Goal: Information Seeking & Learning: Learn about a topic

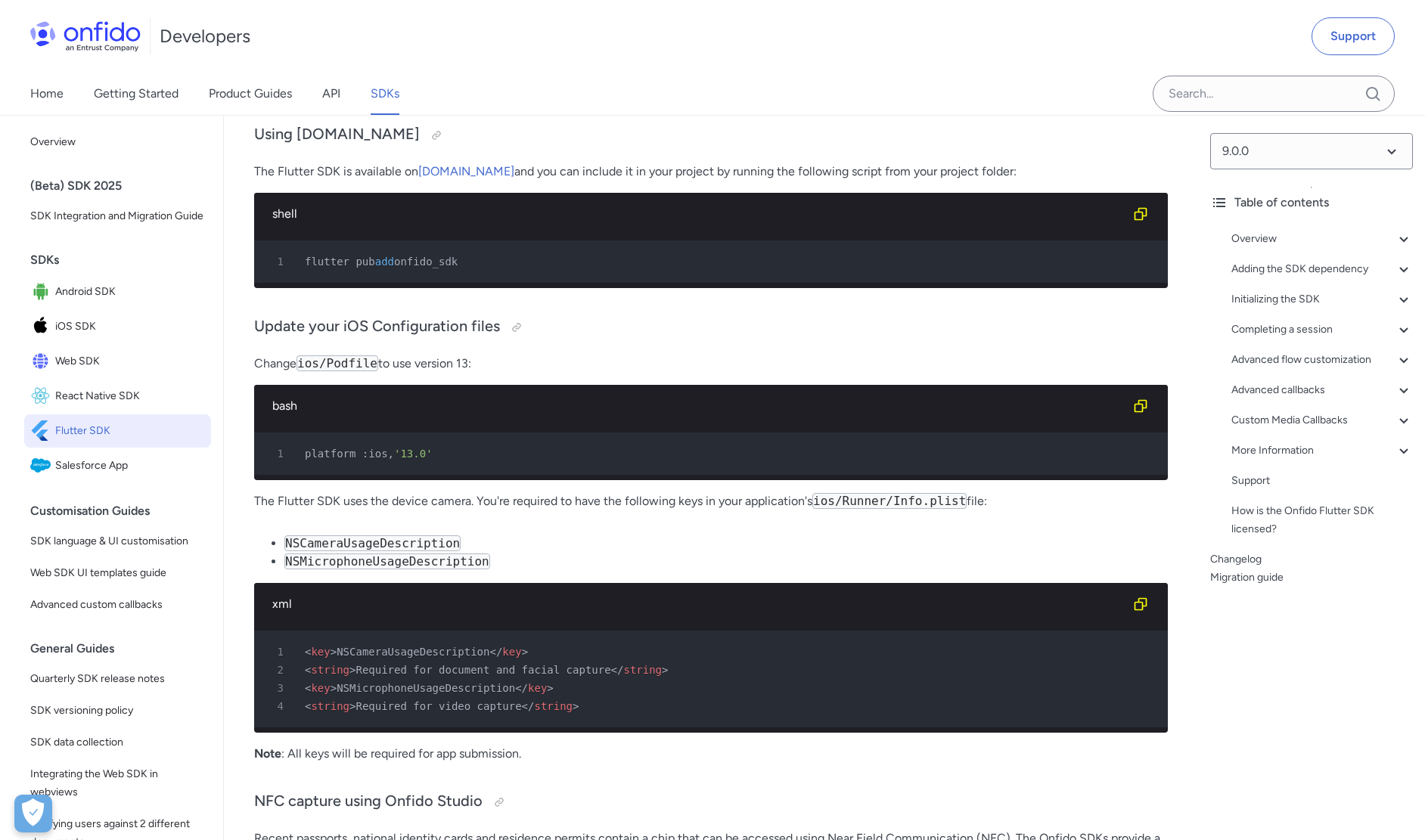
scroll to position [883, 0]
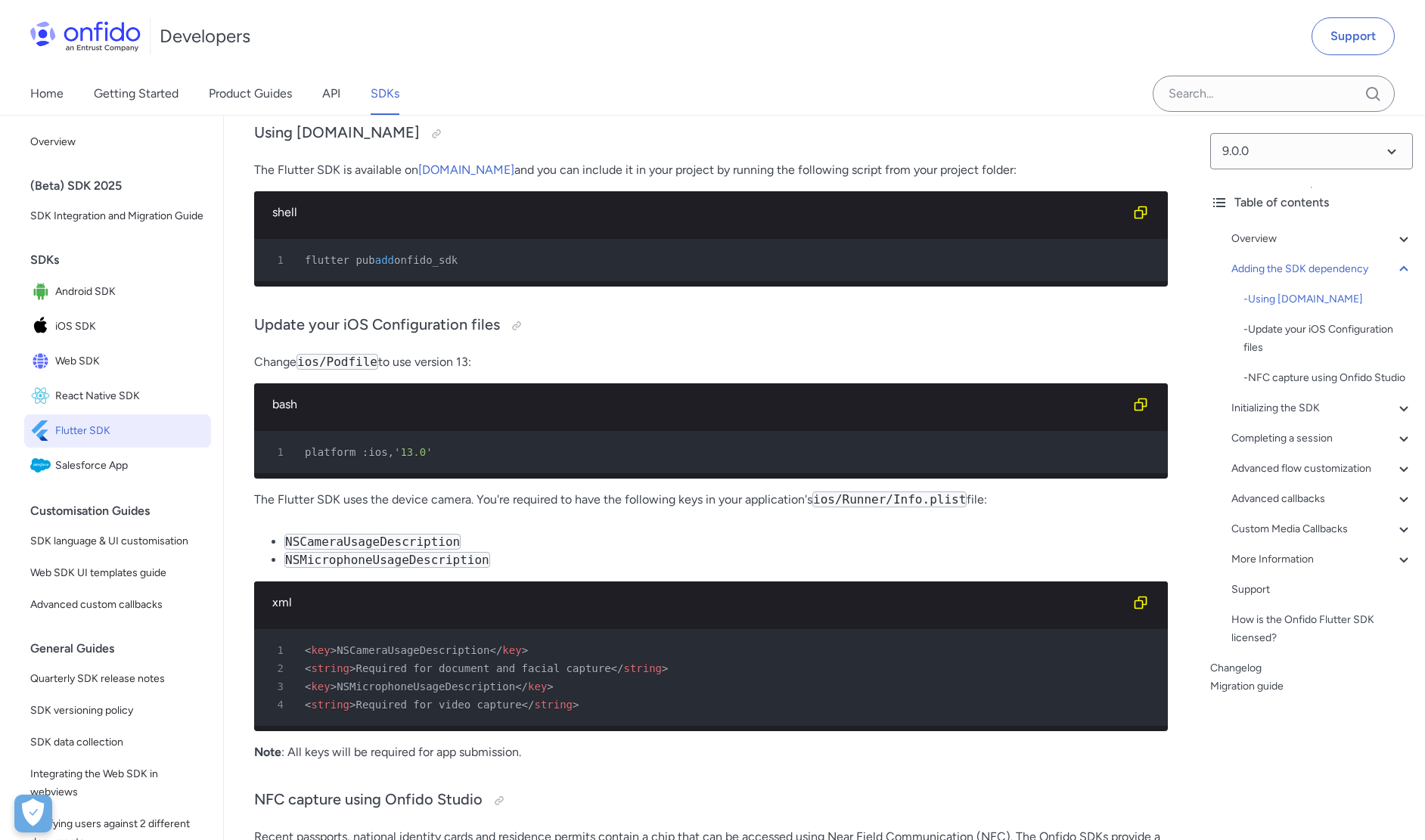
click at [421, 459] on span "'13.0'" at bounding box center [413, 452] width 39 height 13
click at [528, 459] on div "1 platform :ios, '13.0'" at bounding box center [704, 452] width 887 height 18
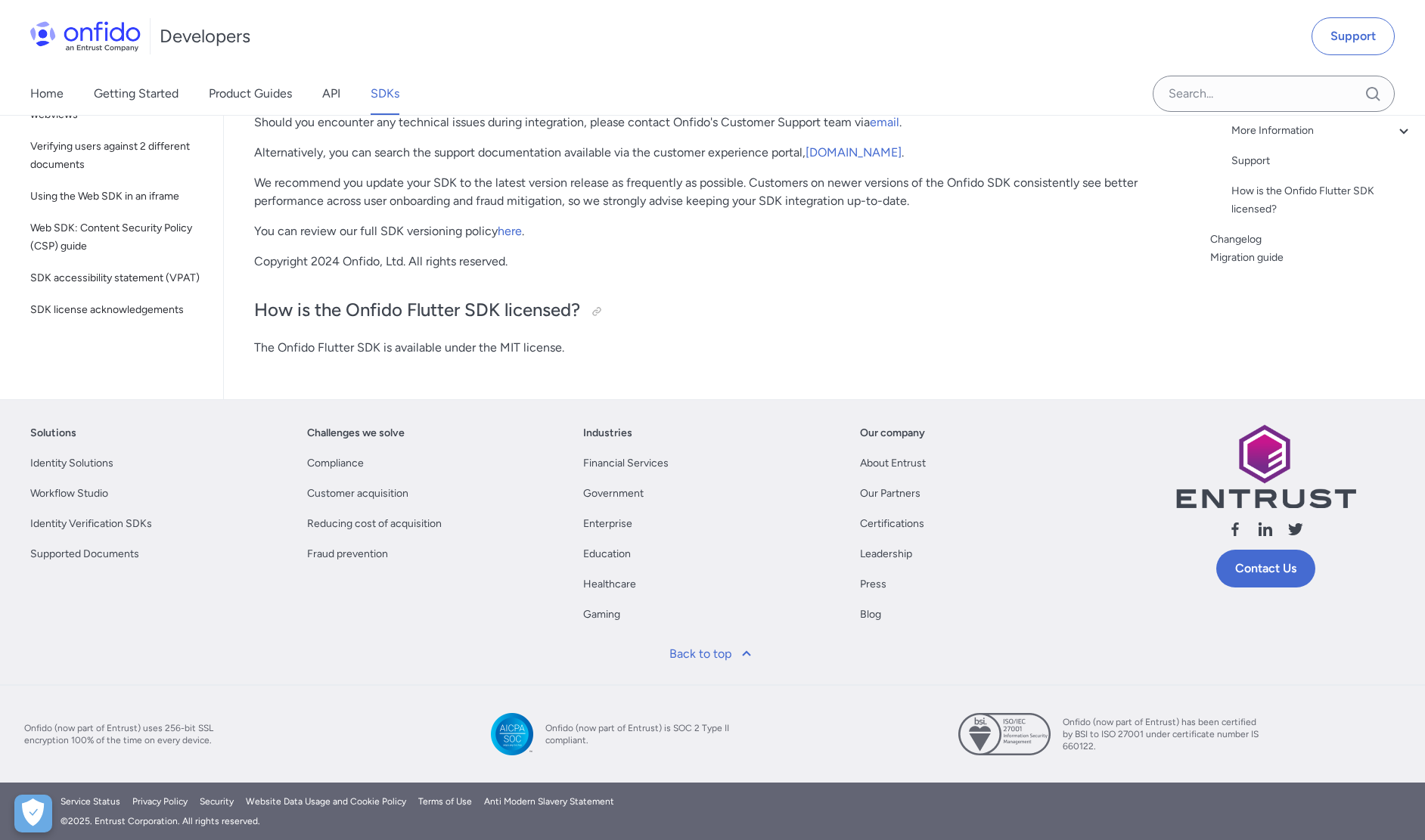
scroll to position [13719, 0]
click at [469, 356] on p "The Onfido Flutter SDK is available under the MIT license." at bounding box center [711, 347] width 914 height 18
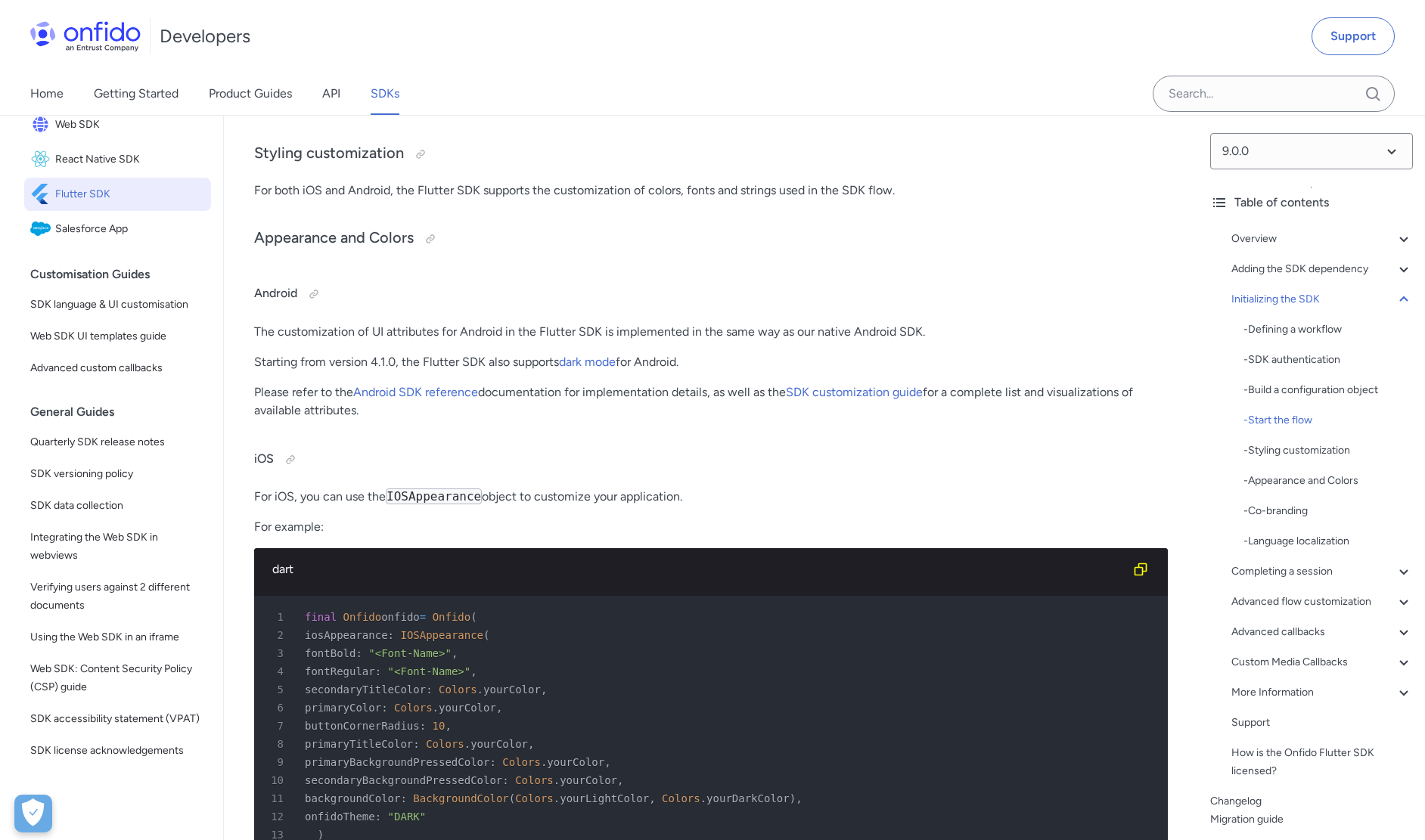
scroll to position [4133, 0]
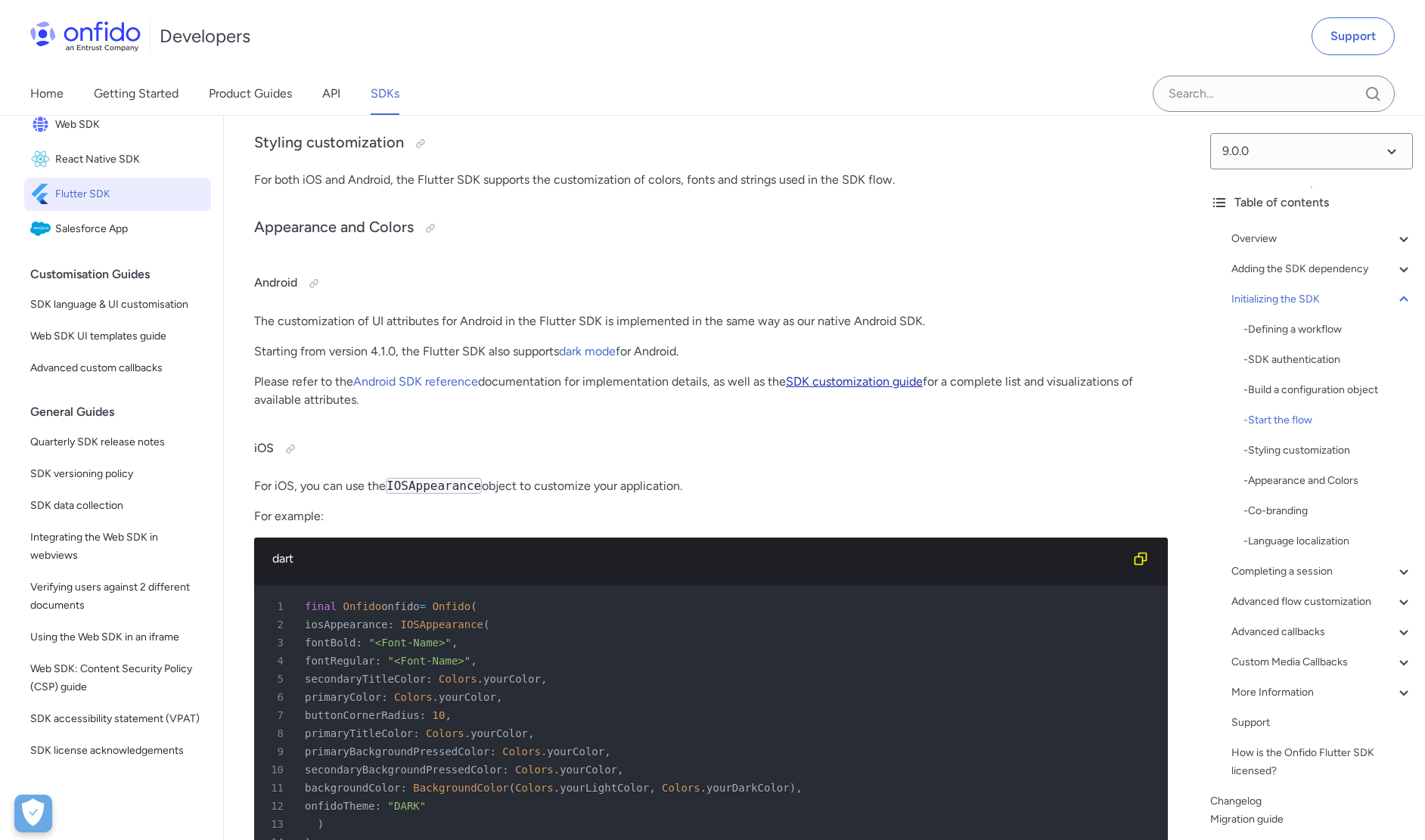
click at [869, 389] on link "SDK customization guide" at bounding box center [854, 381] width 137 height 14
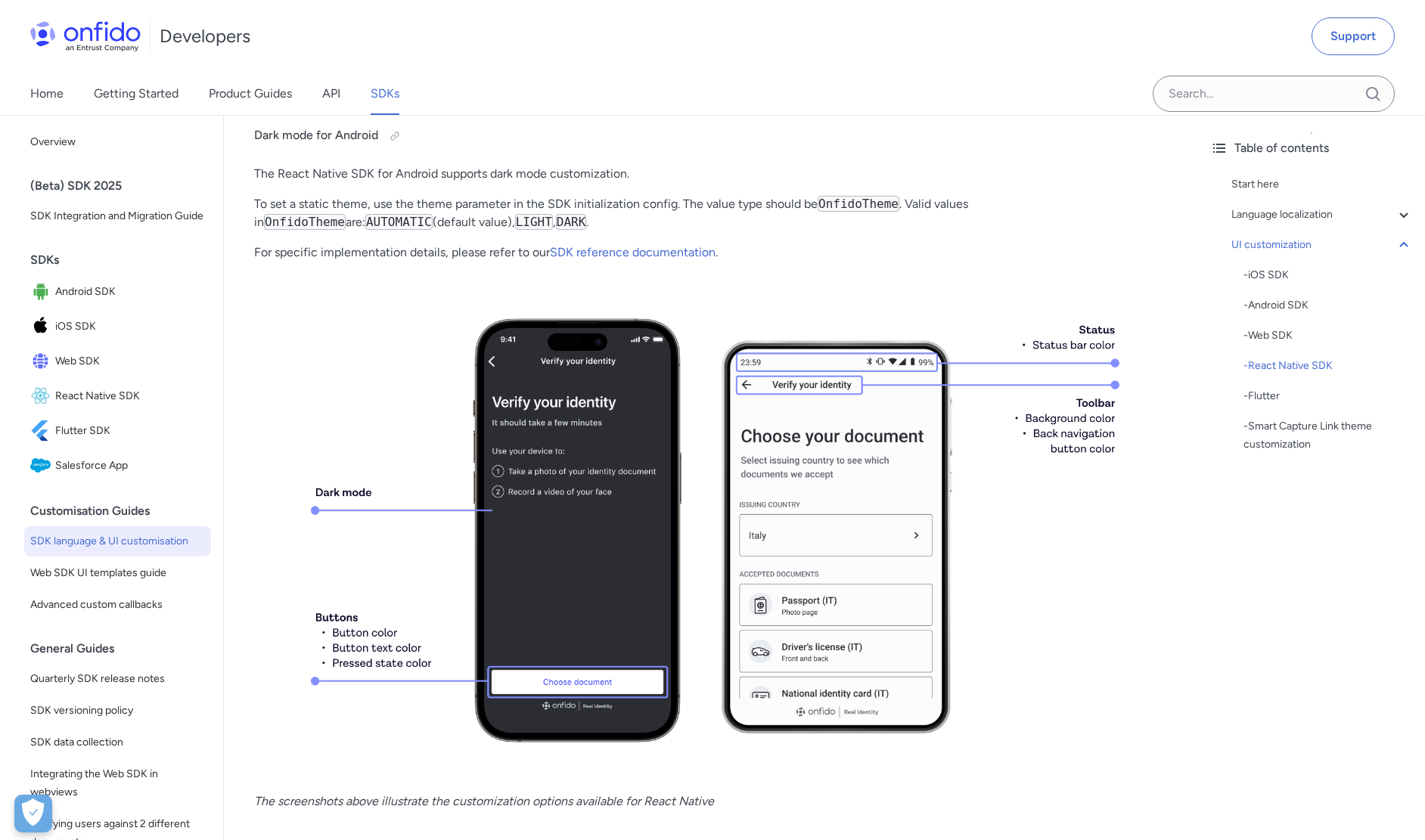
scroll to position [18587, 0]
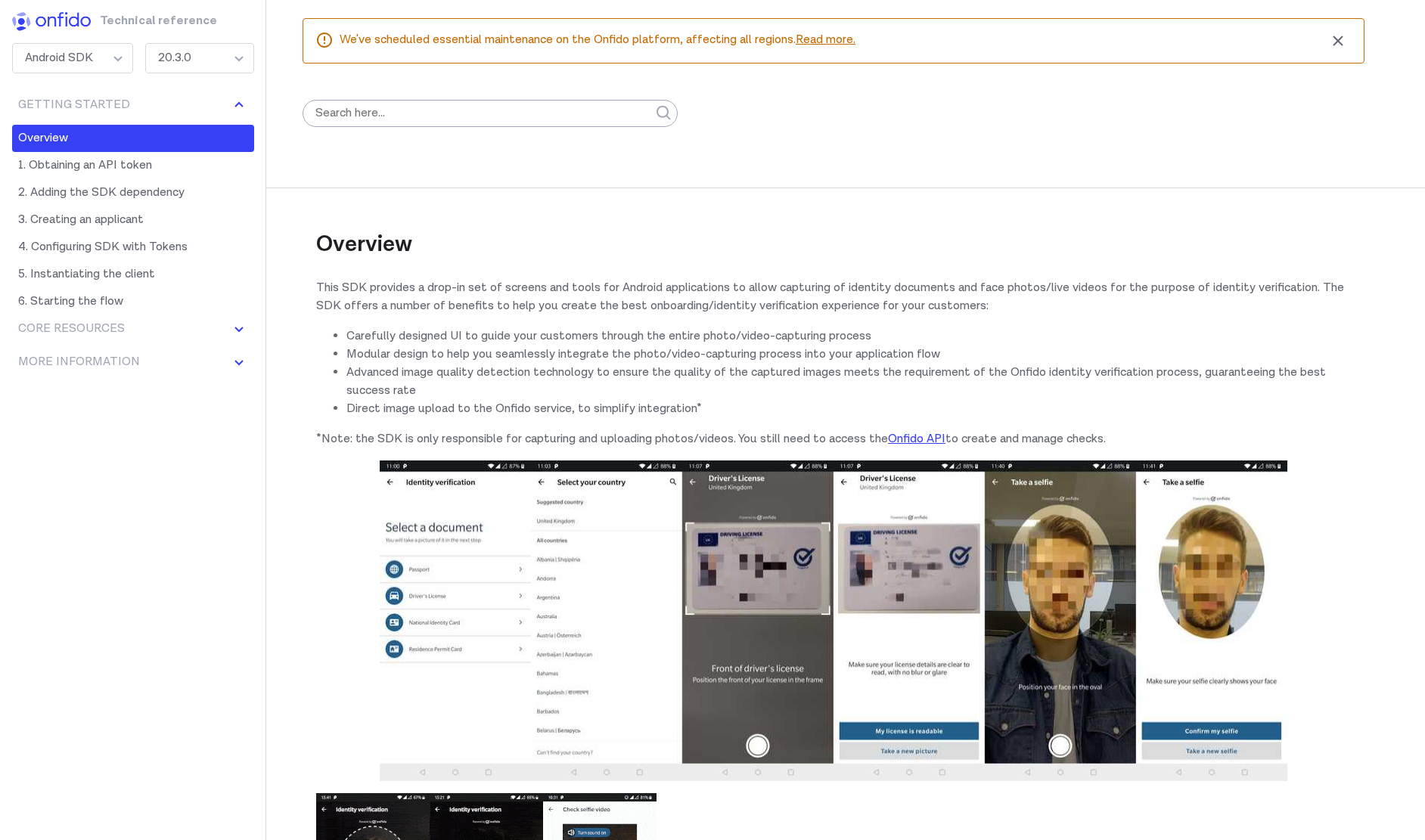
click at [183, 51] on div "20.3.0" at bounding box center [200, 58] width 109 height 30
click at [528, 340] on li "Carefully designed UI to guide your customers through the entire photo/video-ca…" at bounding box center [849, 337] width 1005 height 18
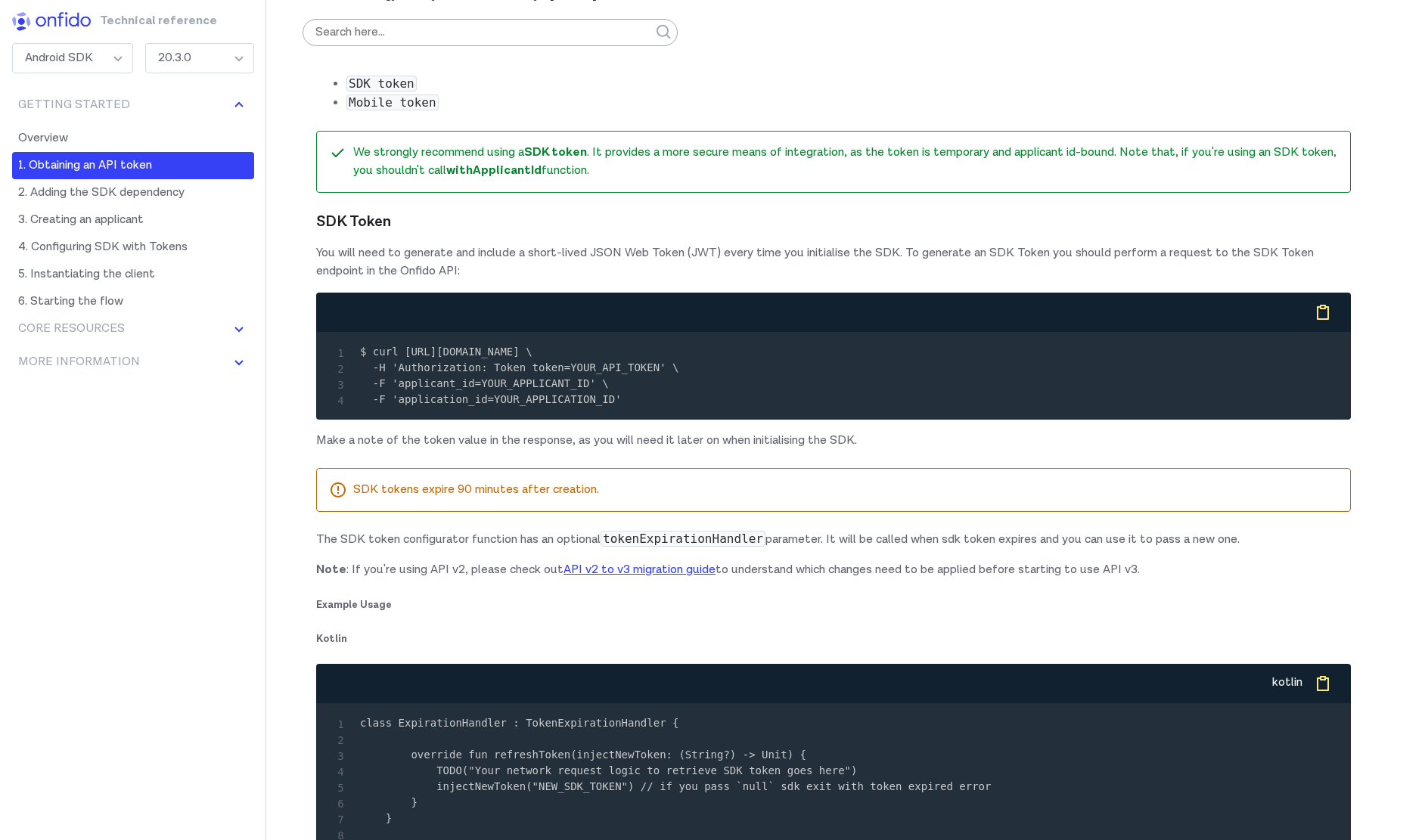
scroll to position [1359, 0]
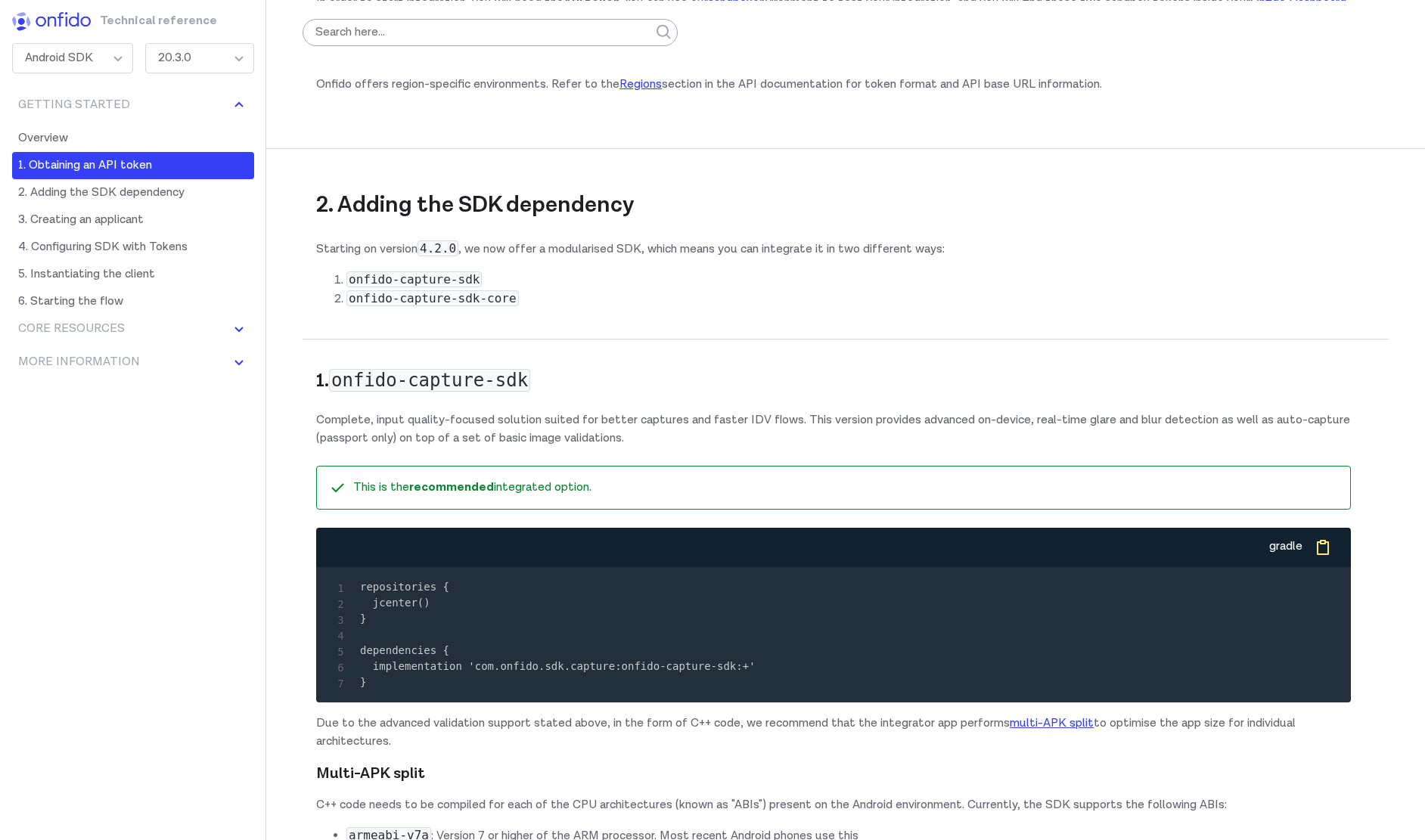
click at [545, 412] on p "Complete, input quality-focused solution suited for better captures and faster …" at bounding box center [833, 429] width 1034 height 37
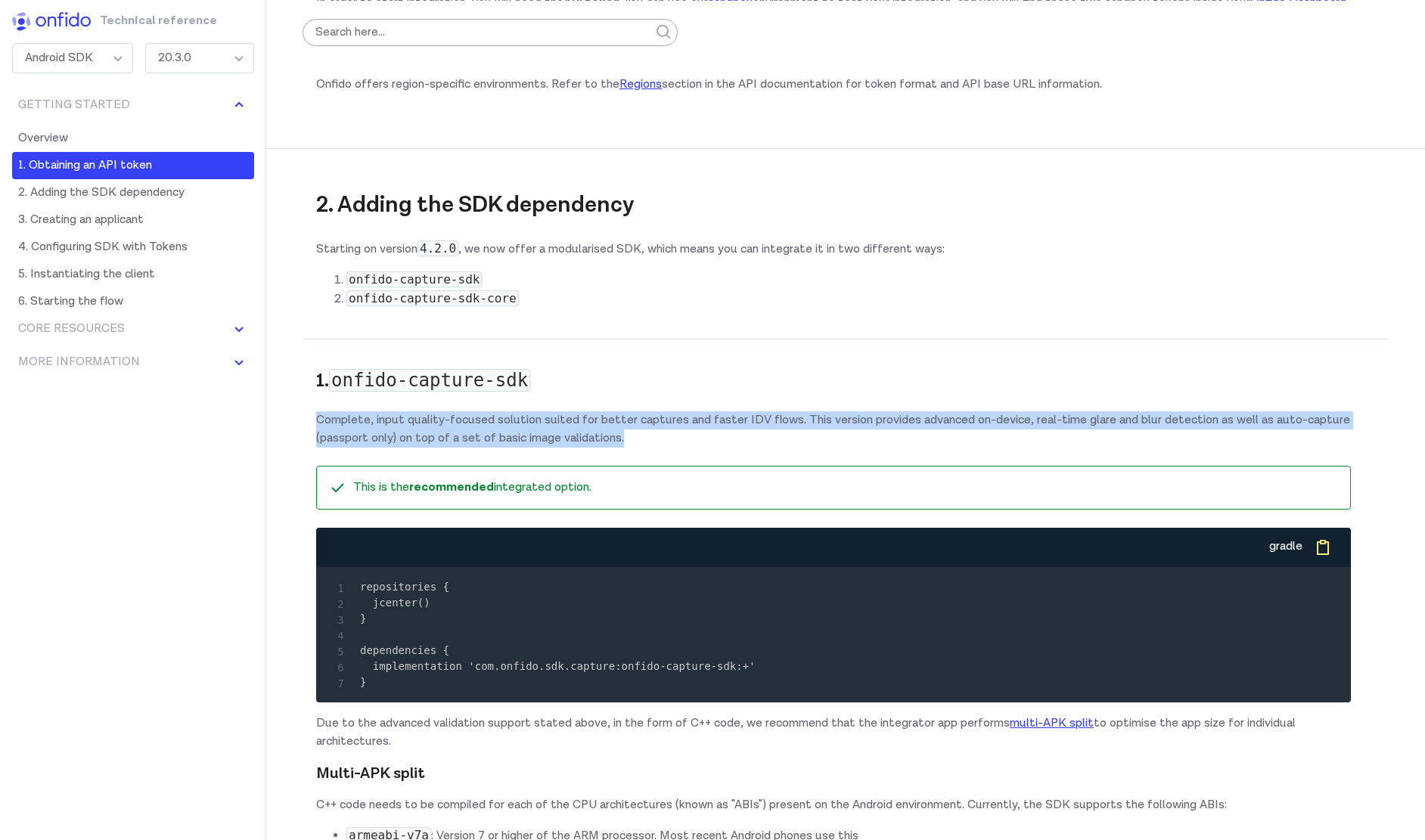
click at [545, 412] on p "Complete, input quality-focused solution suited for better captures and faster …" at bounding box center [833, 429] width 1034 height 37
copy p "Complete, input quality-focused solution suited for better captures and faster …"
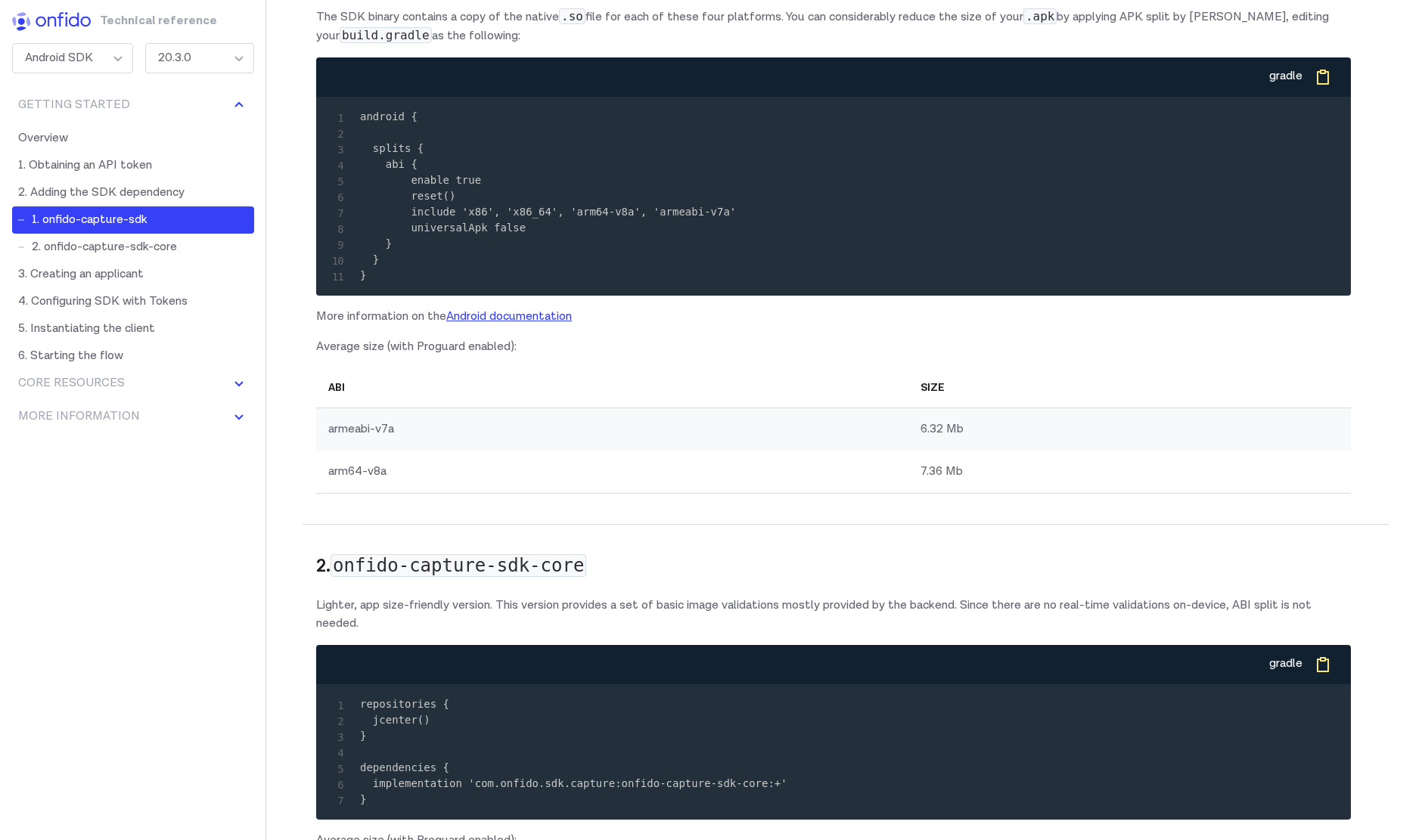
scroll to position [2365, 0]
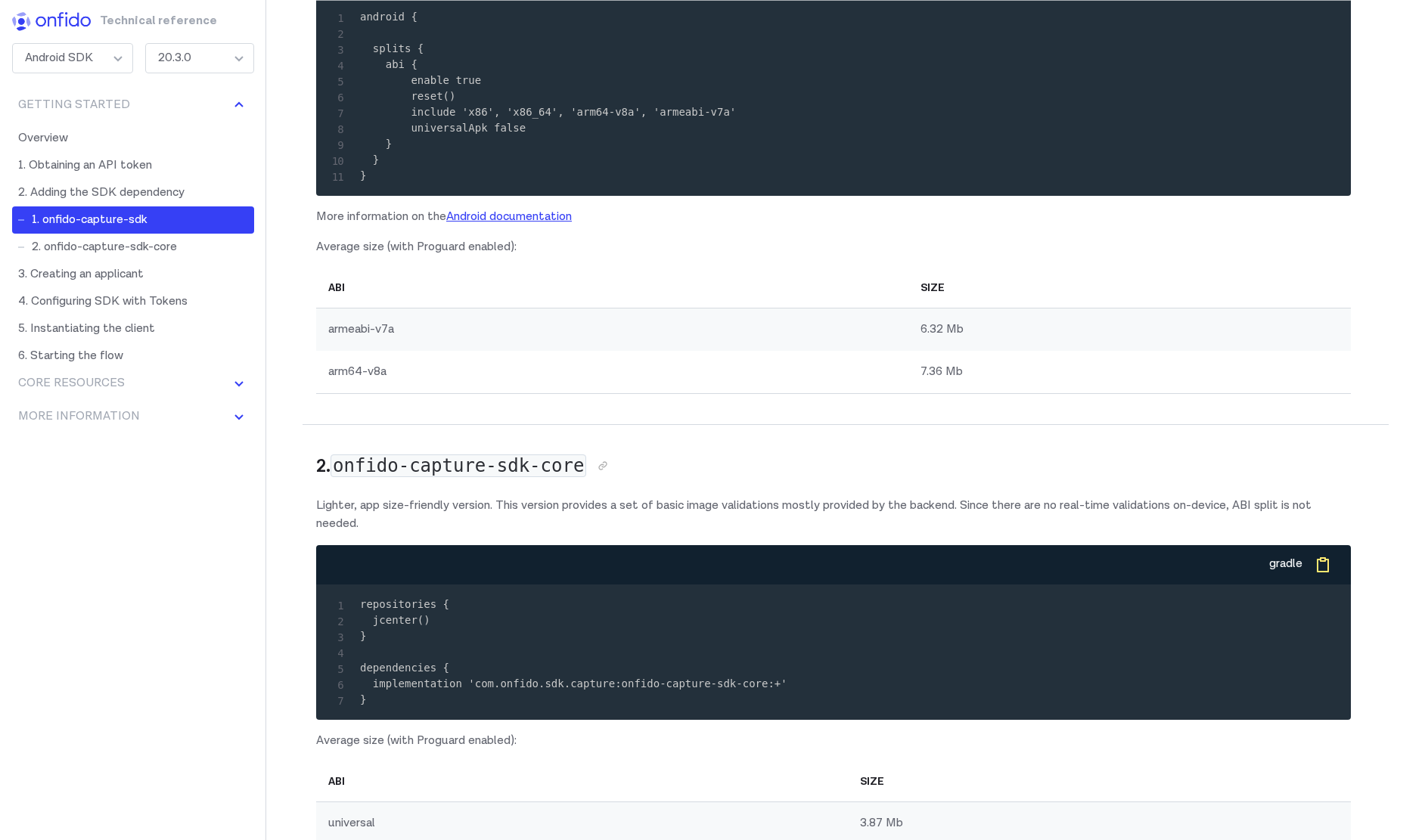
click at [545, 467] on code "onfido-capture-sdk-core" at bounding box center [458, 466] width 255 height 22
click at [547, 528] on p "Lighter, app size-friendly version. This version provides a set of basic image …" at bounding box center [833, 515] width 1034 height 37
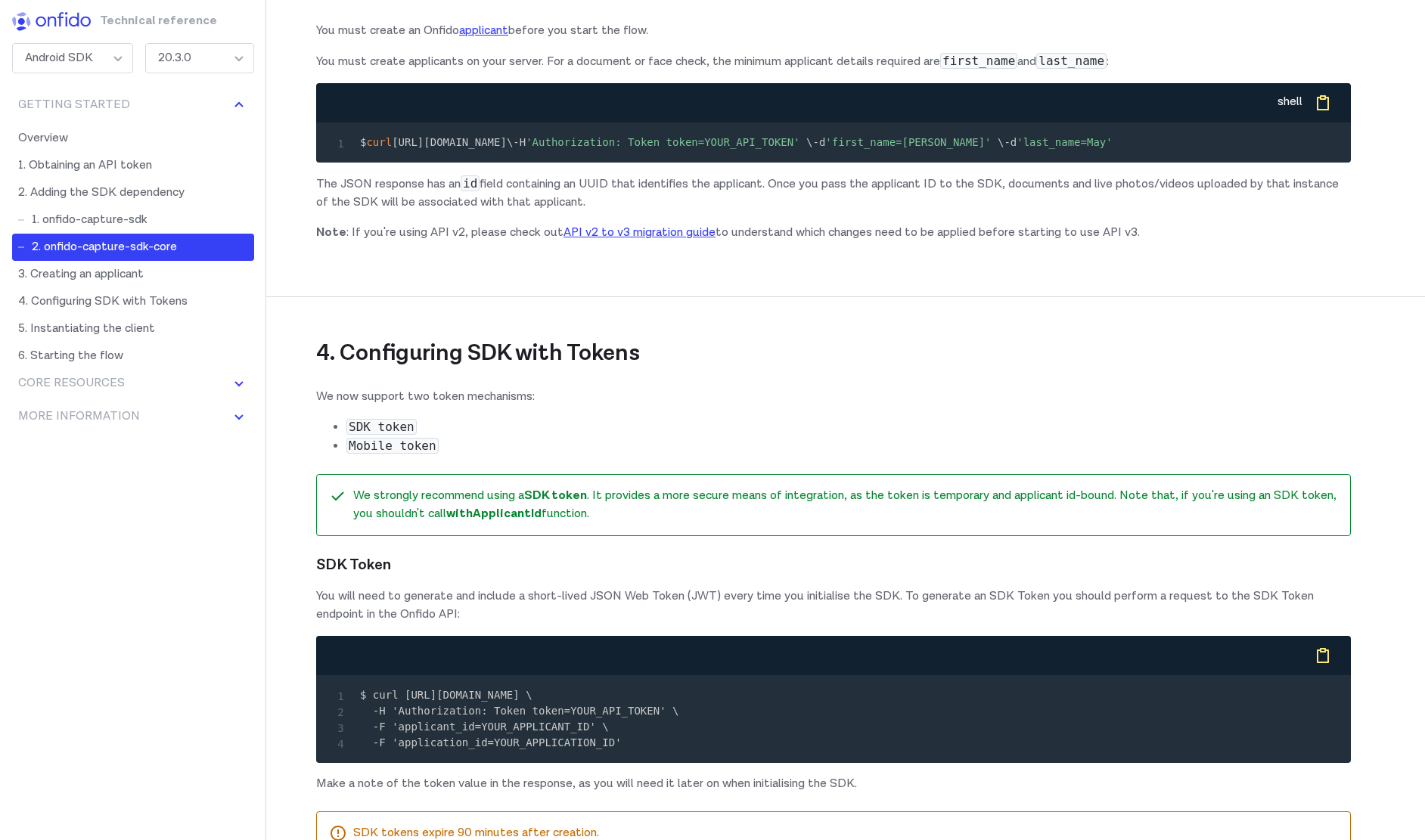
scroll to position [4000, 0]
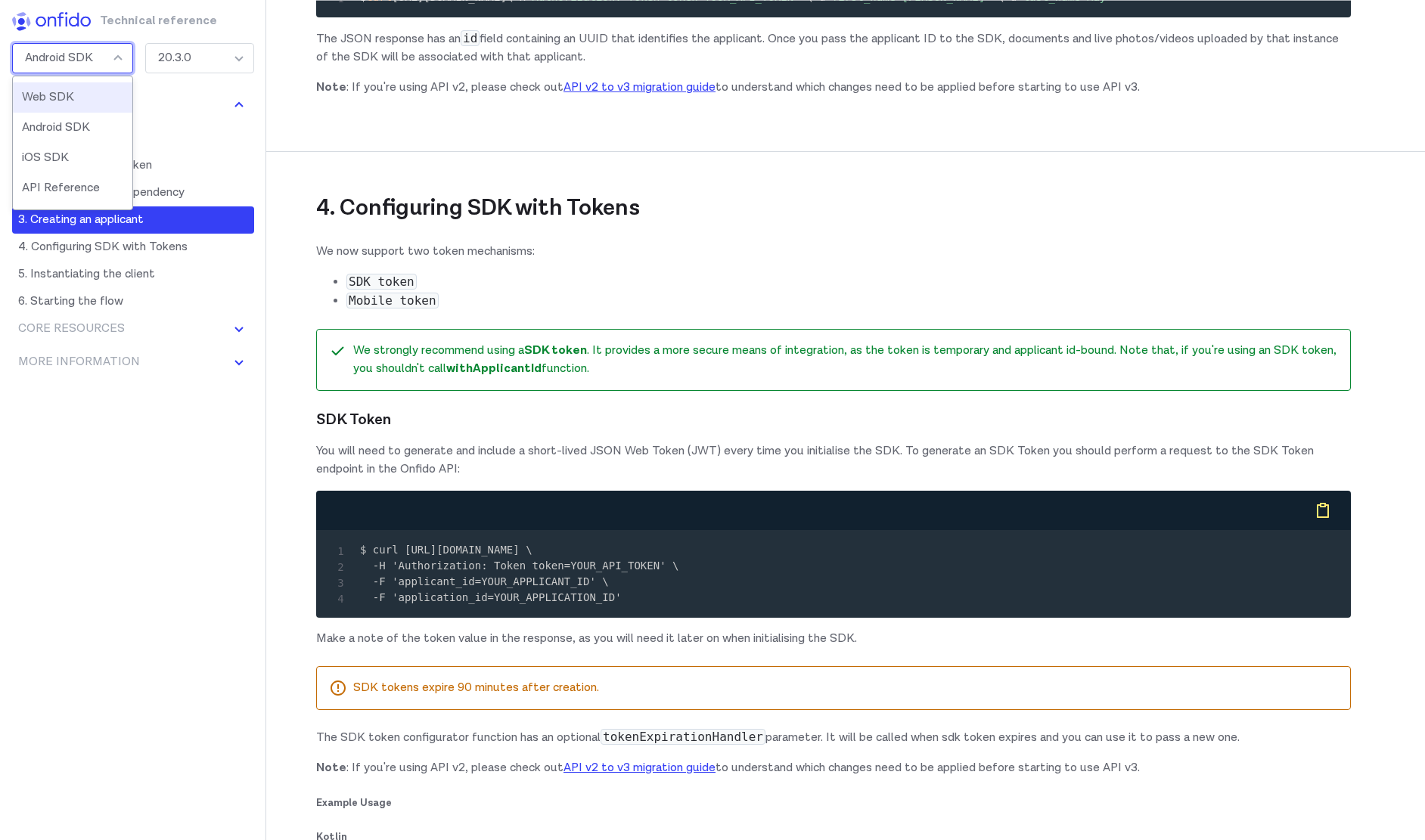
click at [37, 71] on div "Android SDK" at bounding box center [73, 58] width 121 height 30
click at [47, 145] on li "iOS SDK" at bounding box center [72, 159] width 119 height 30
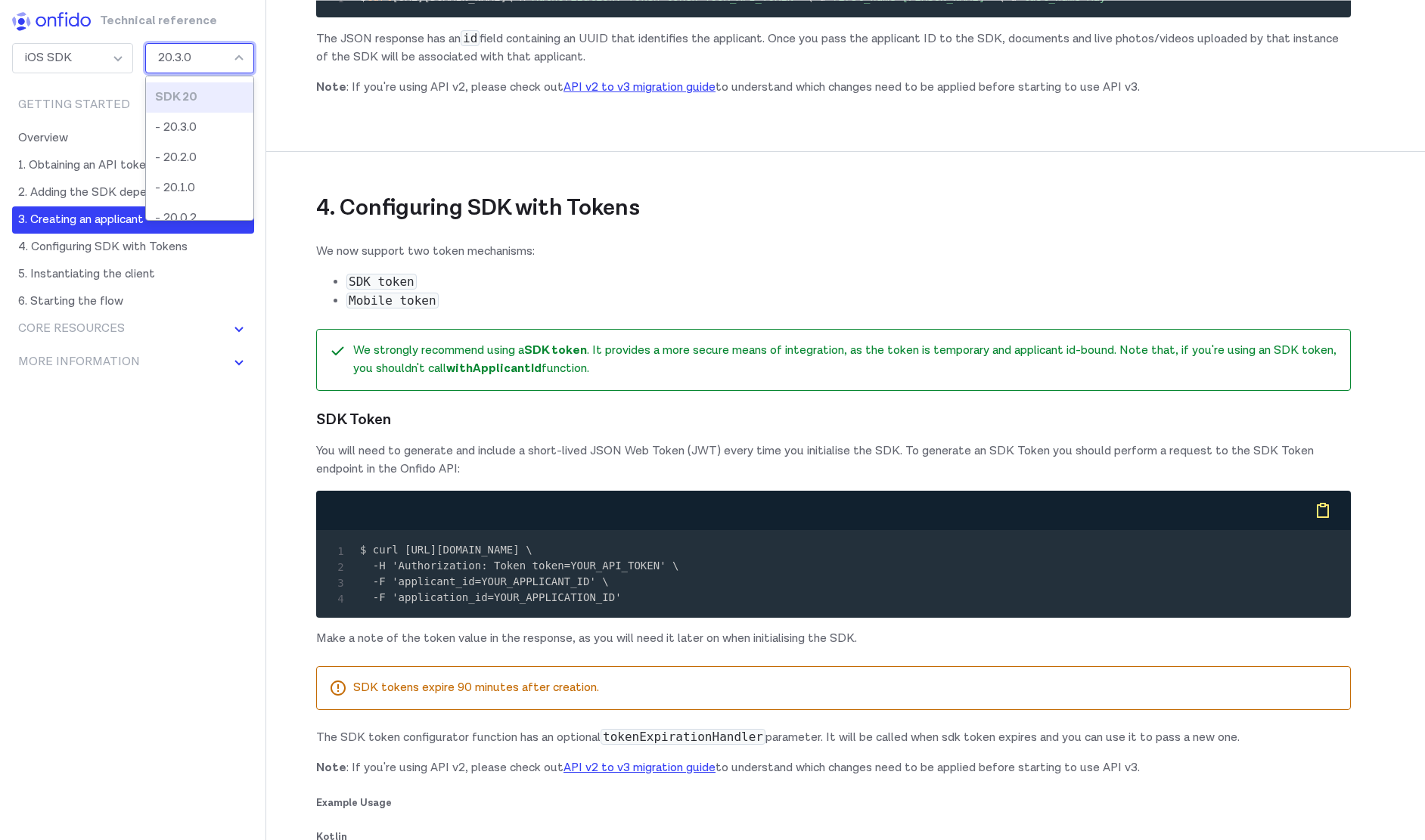
click at [202, 49] on div "20.3.0" at bounding box center [200, 58] width 109 height 30
click at [192, 131] on li "- 20.3.0" at bounding box center [200, 128] width 107 height 30
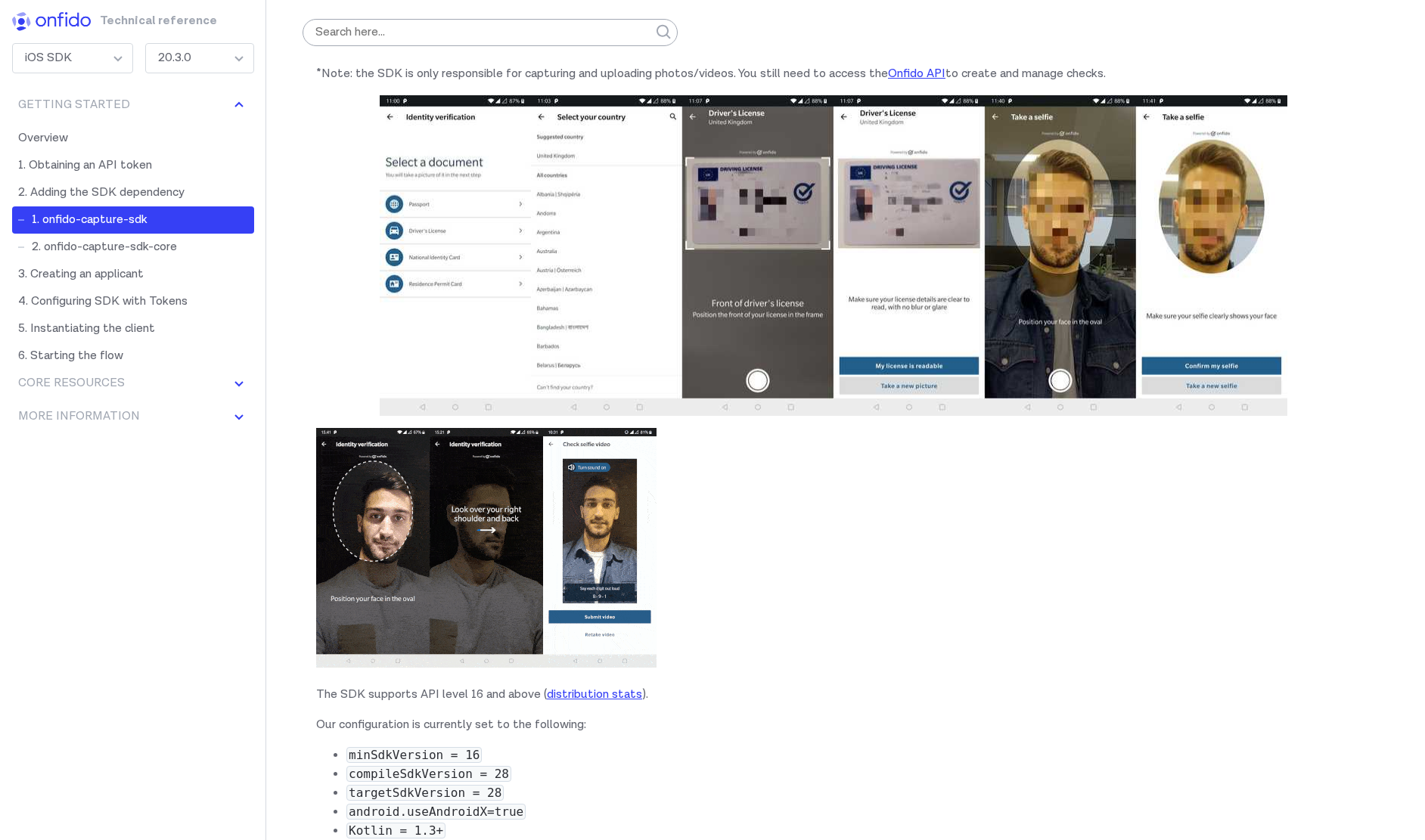
scroll to position [0, 0]
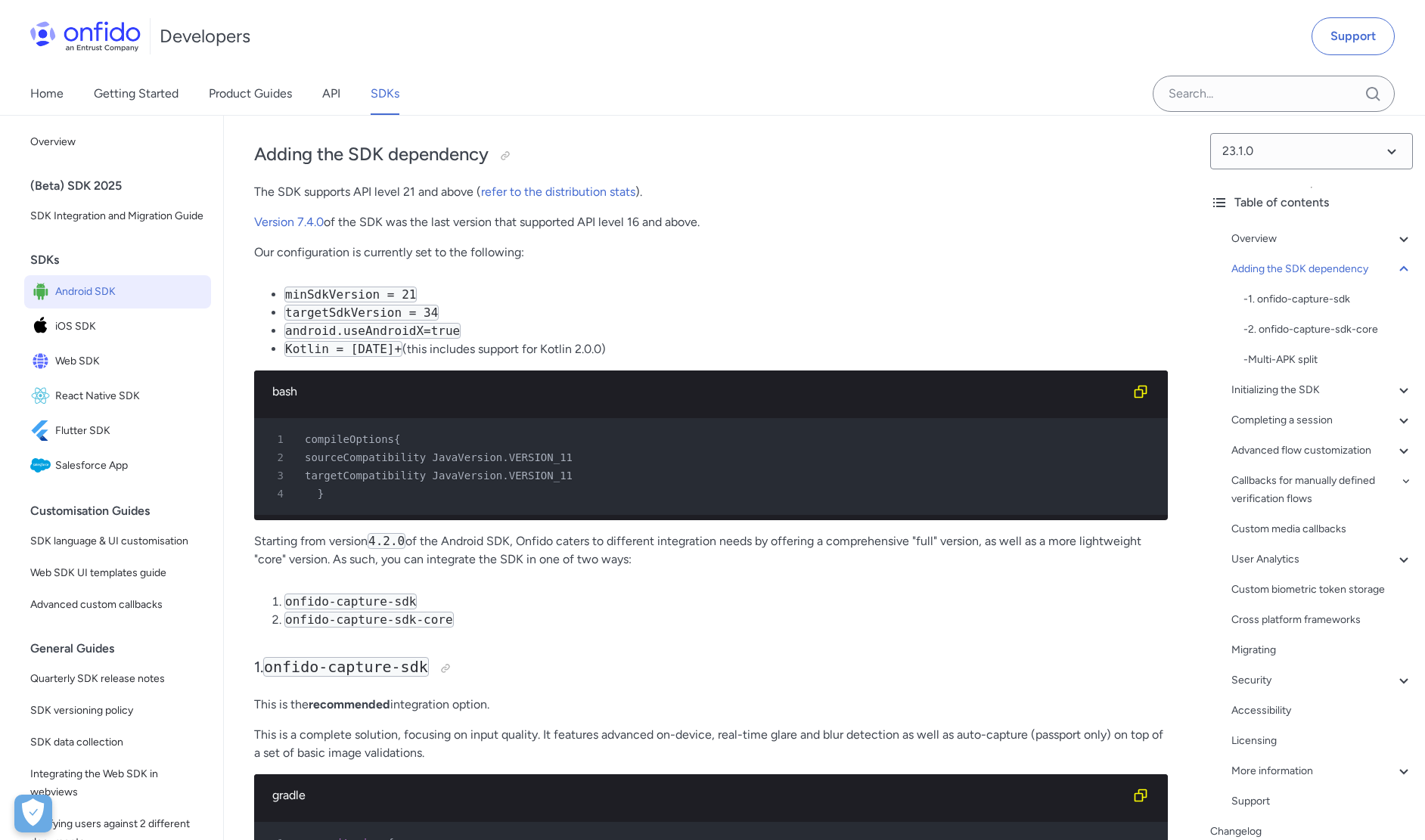
scroll to position [985, 0]
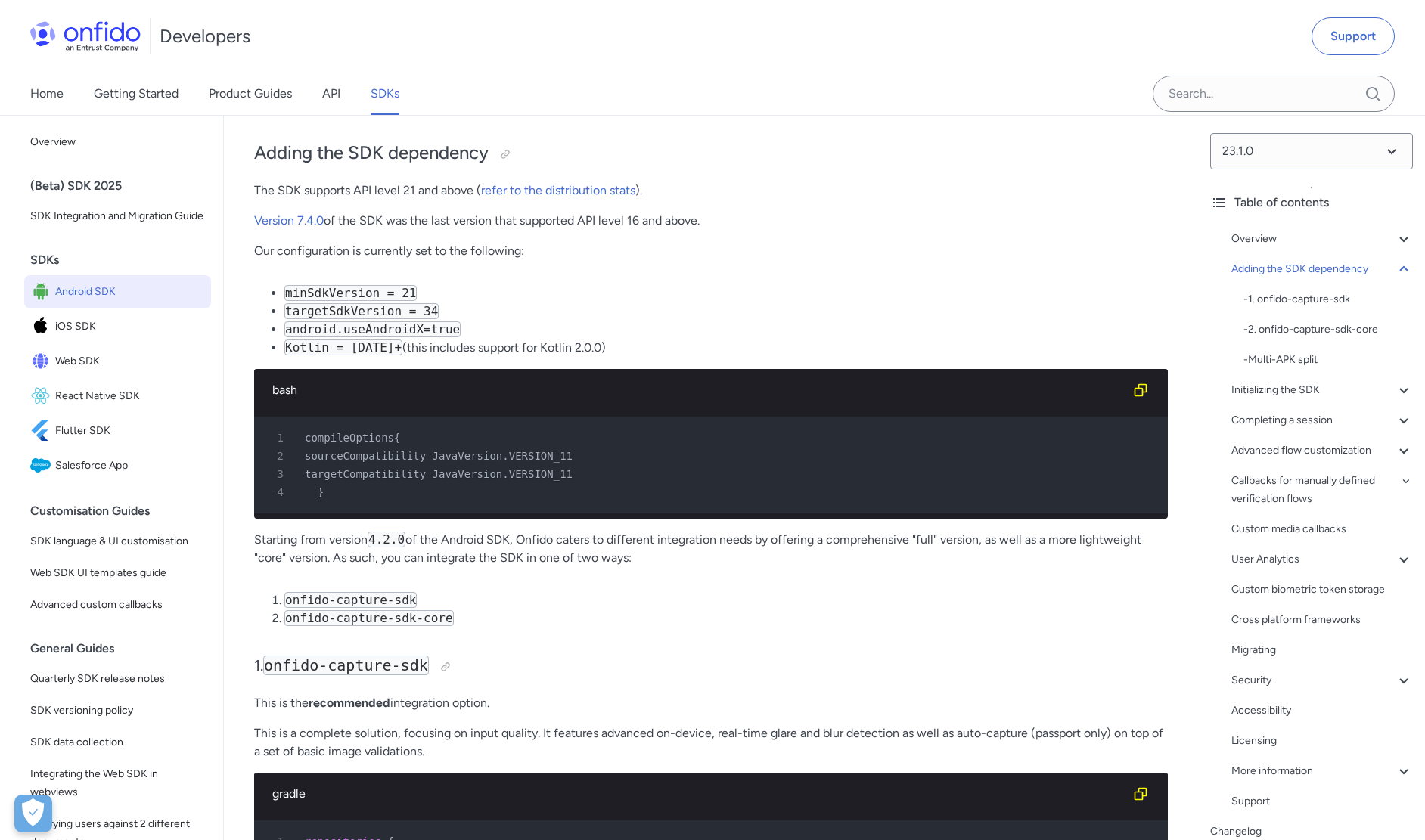
click at [579, 566] on p "Starting from version 4.2.0 of the Android SDK, Onfido caters to different inte…" at bounding box center [711, 549] width 914 height 37
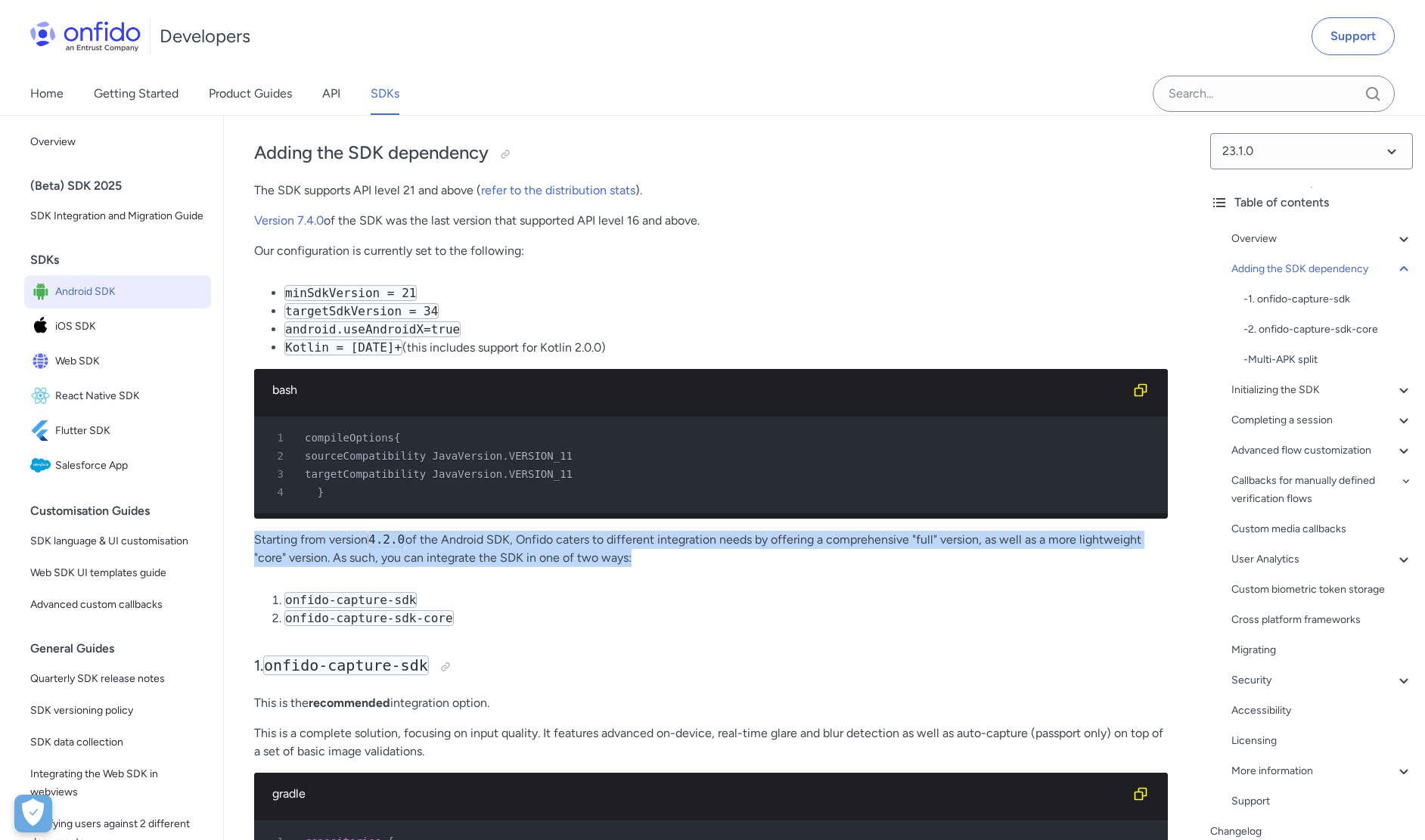
click at [579, 566] on p "Starting from version 4.2.0 of the Android SDK, Onfido caters to different inte…" at bounding box center [711, 549] width 914 height 37
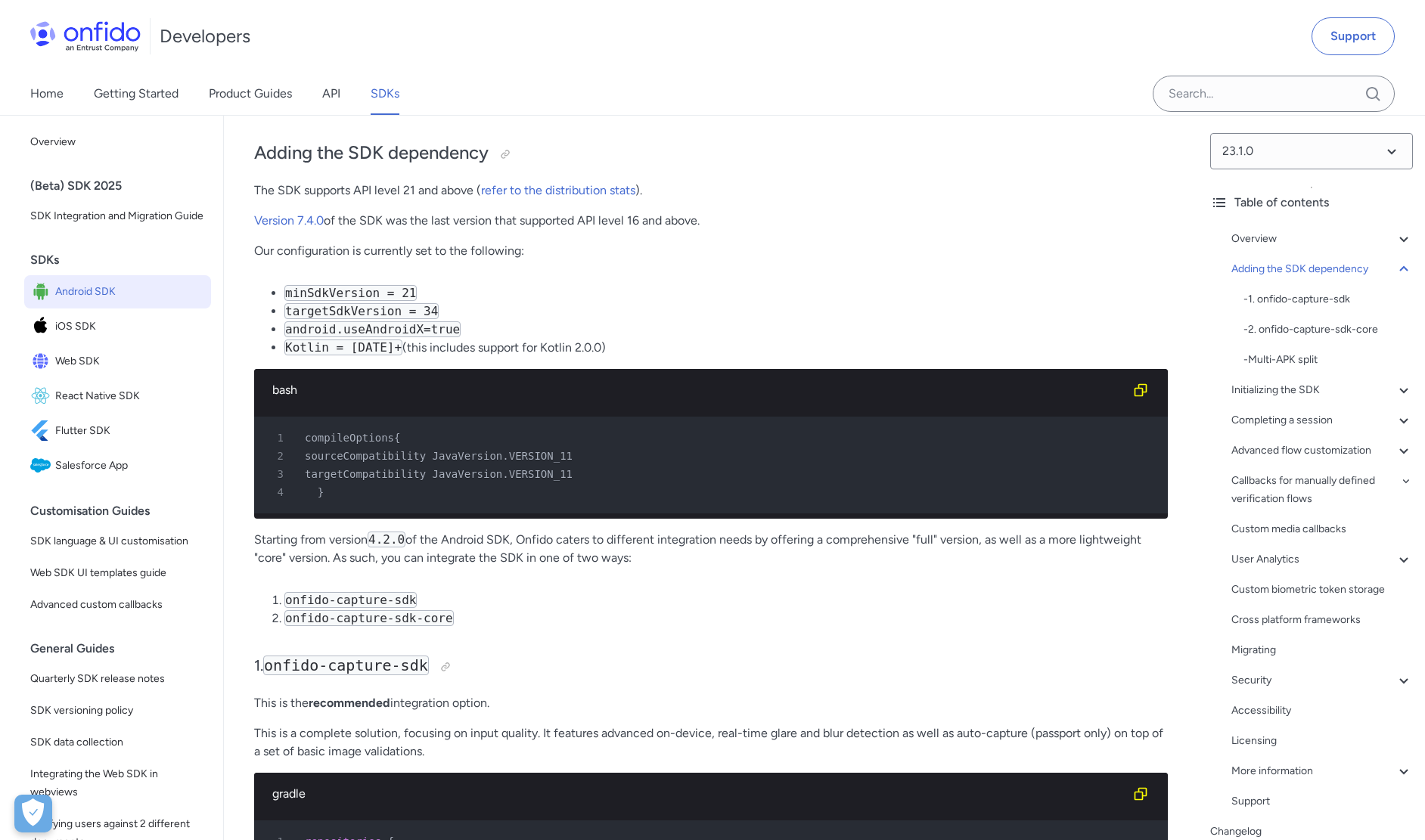
click at [569, 603] on li "onfido-capture-sdk" at bounding box center [726, 600] width 883 height 18
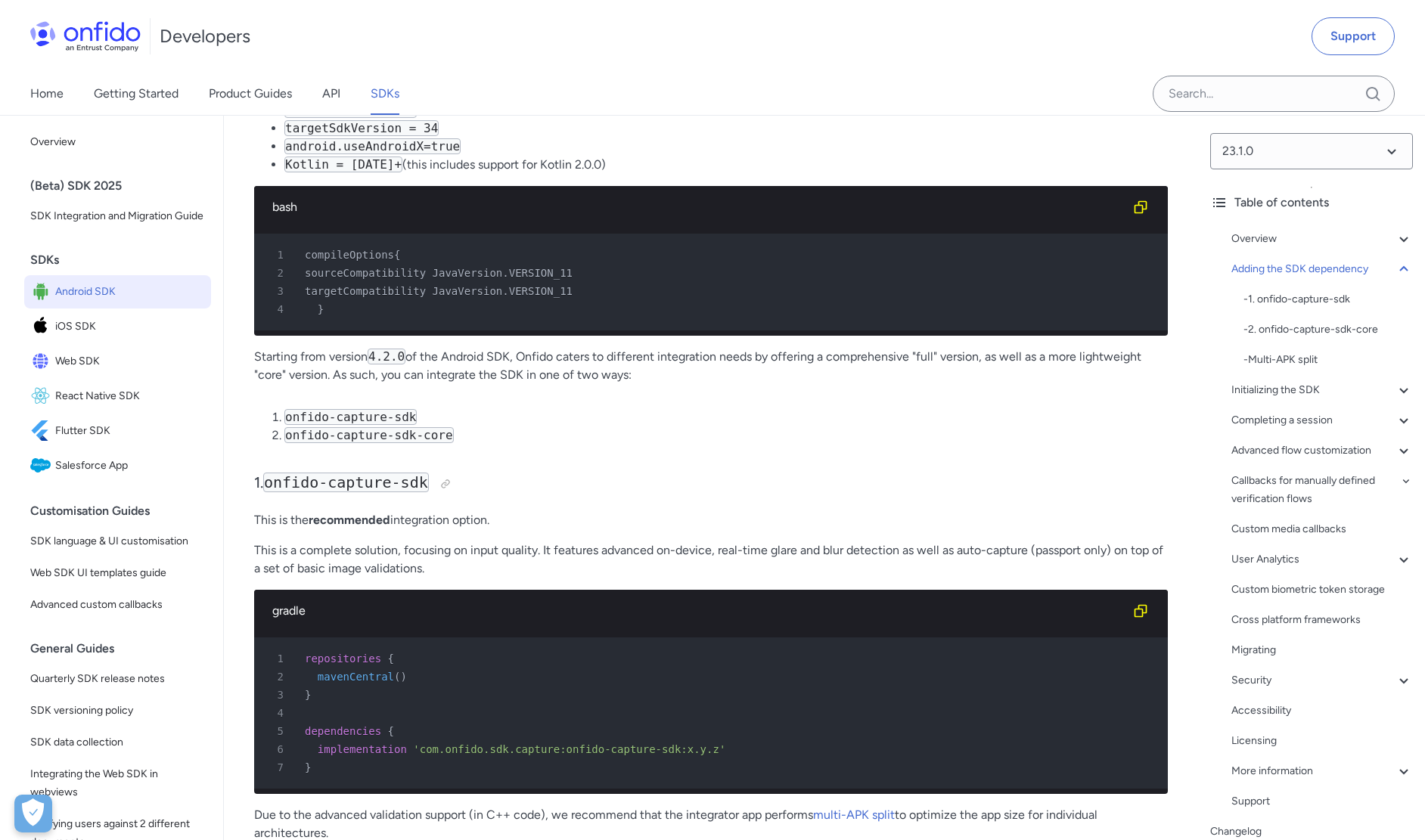
scroll to position [1170, 0]
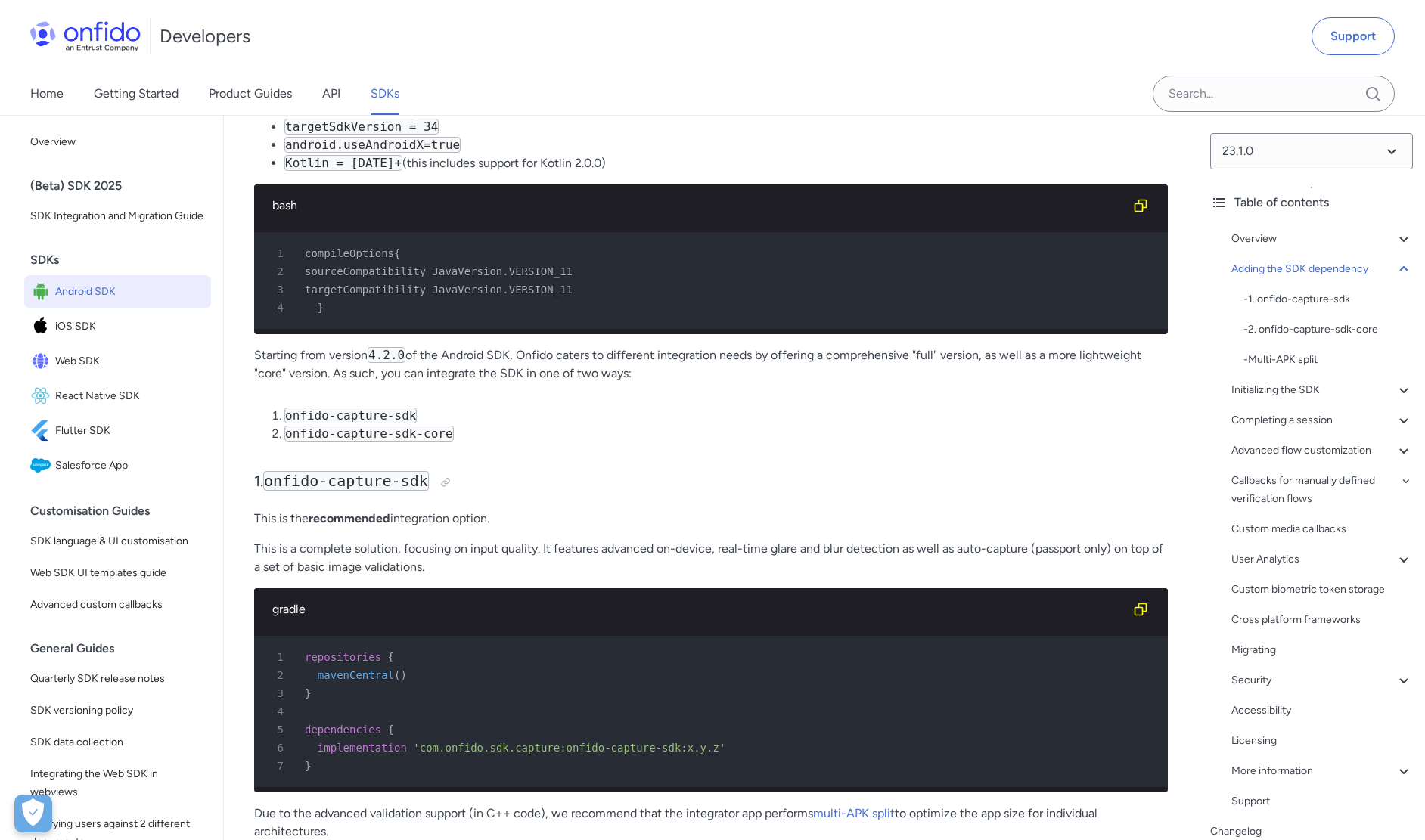
click at [569, 602] on div "gradle" at bounding box center [711, 609] width 914 height 42
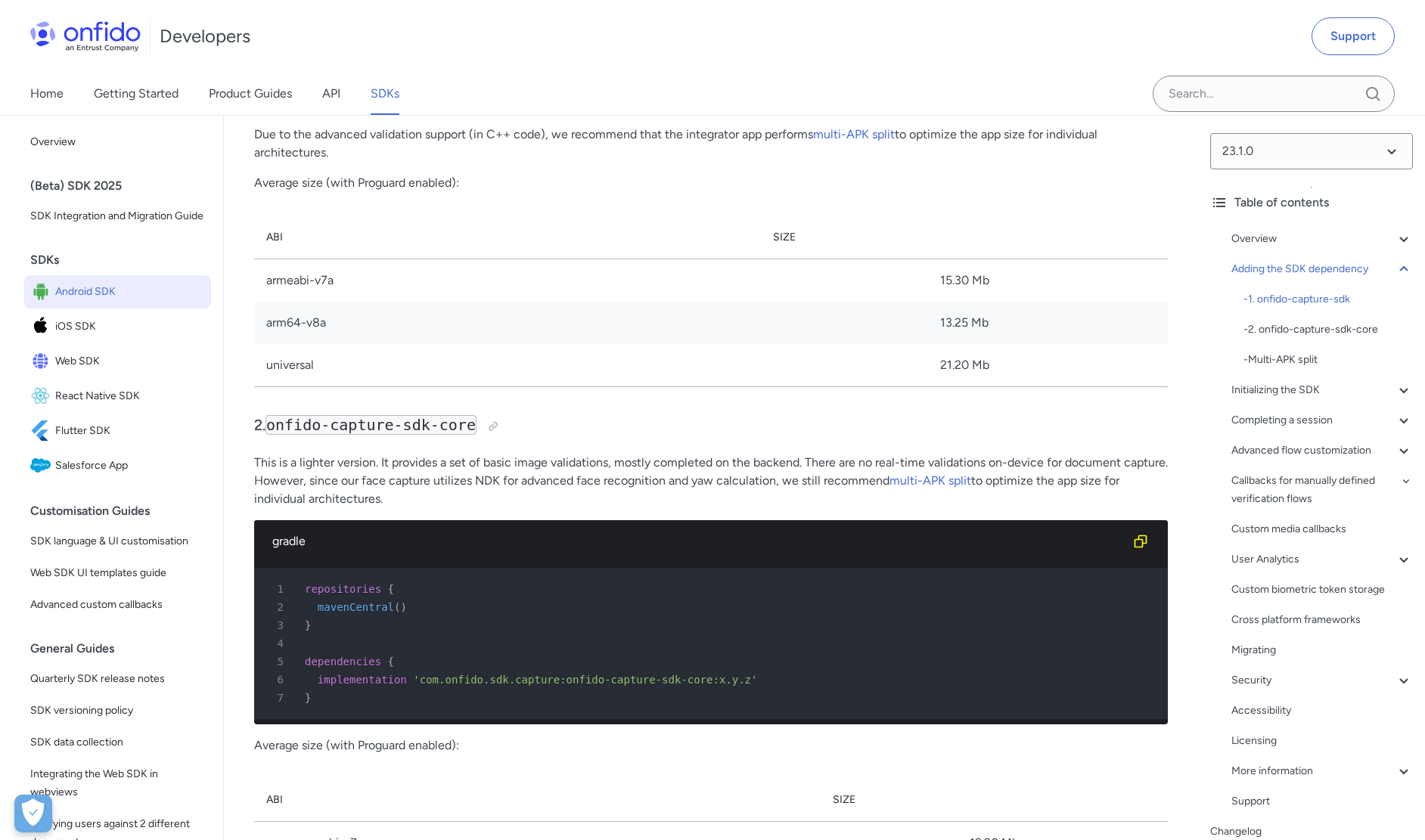
scroll to position [1933, 0]
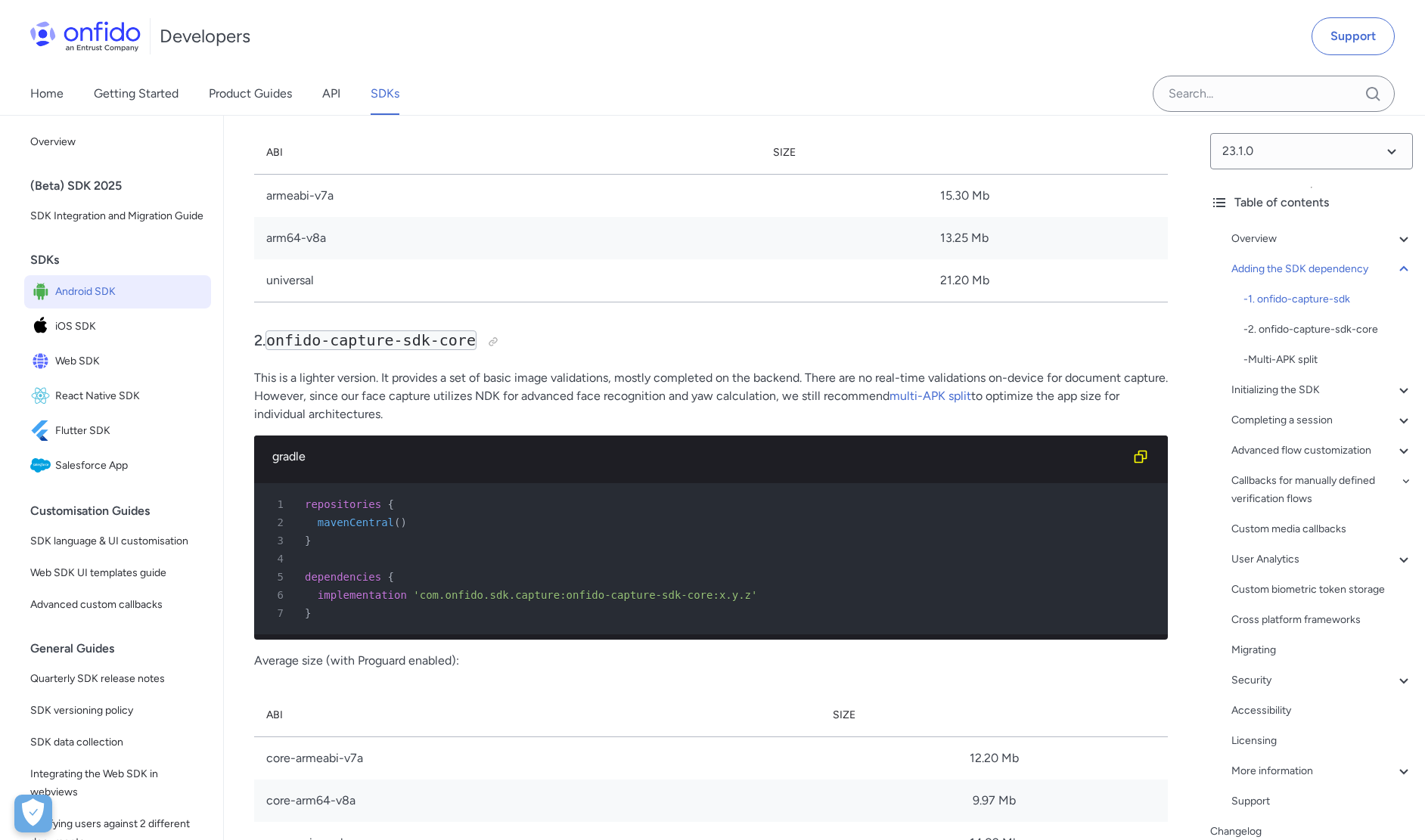
click at [322, 408] on p "This is a lighter version. It provides a set of basic image validations, mostly…" at bounding box center [711, 396] width 914 height 55
click at [401, 417] on p "This is a lighter version. It provides a set of basic image validations, mostly…" at bounding box center [711, 396] width 914 height 55
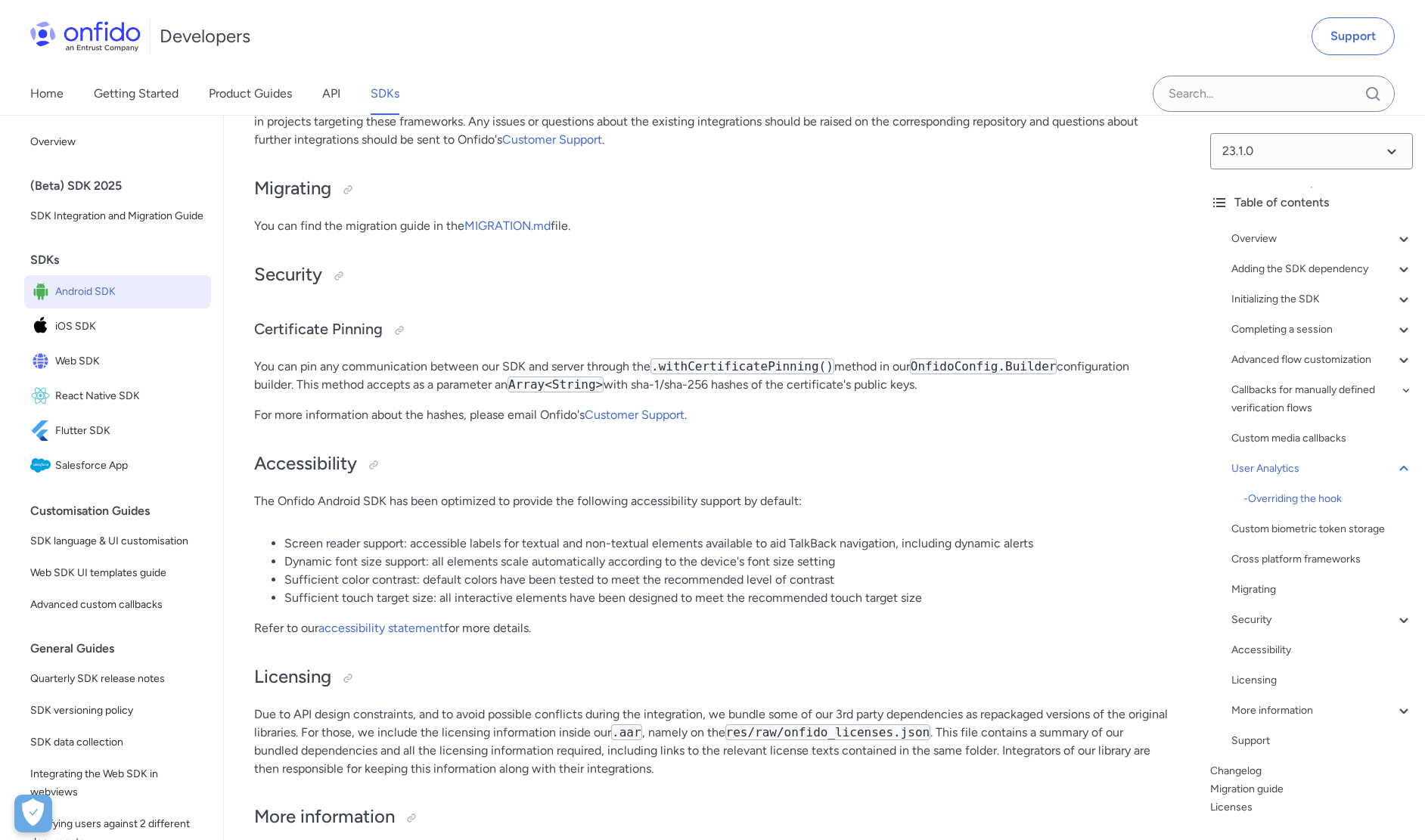
scroll to position [31649, 0]
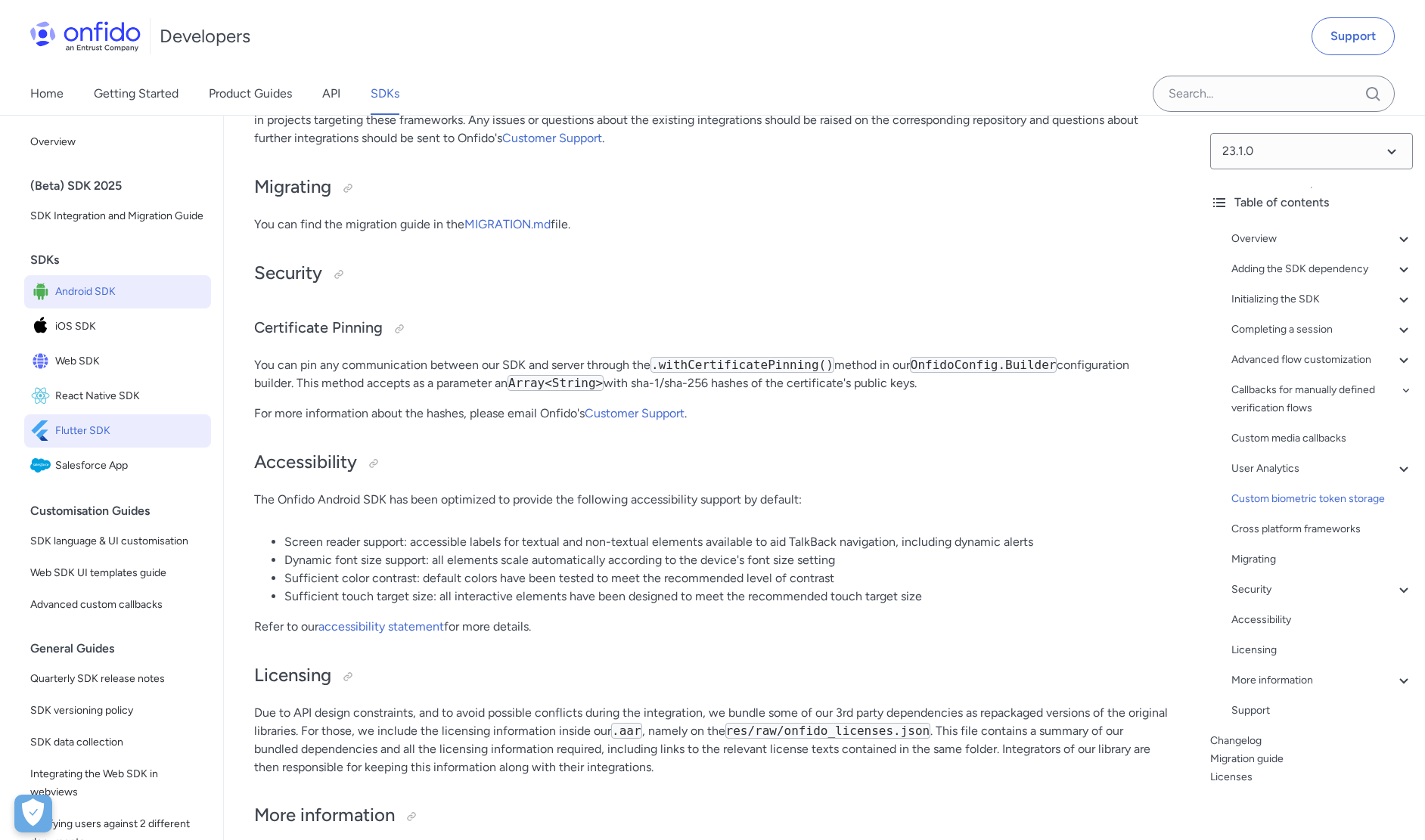
click at [121, 441] on span "Flutter SDK" at bounding box center [130, 432] width 150 height 21
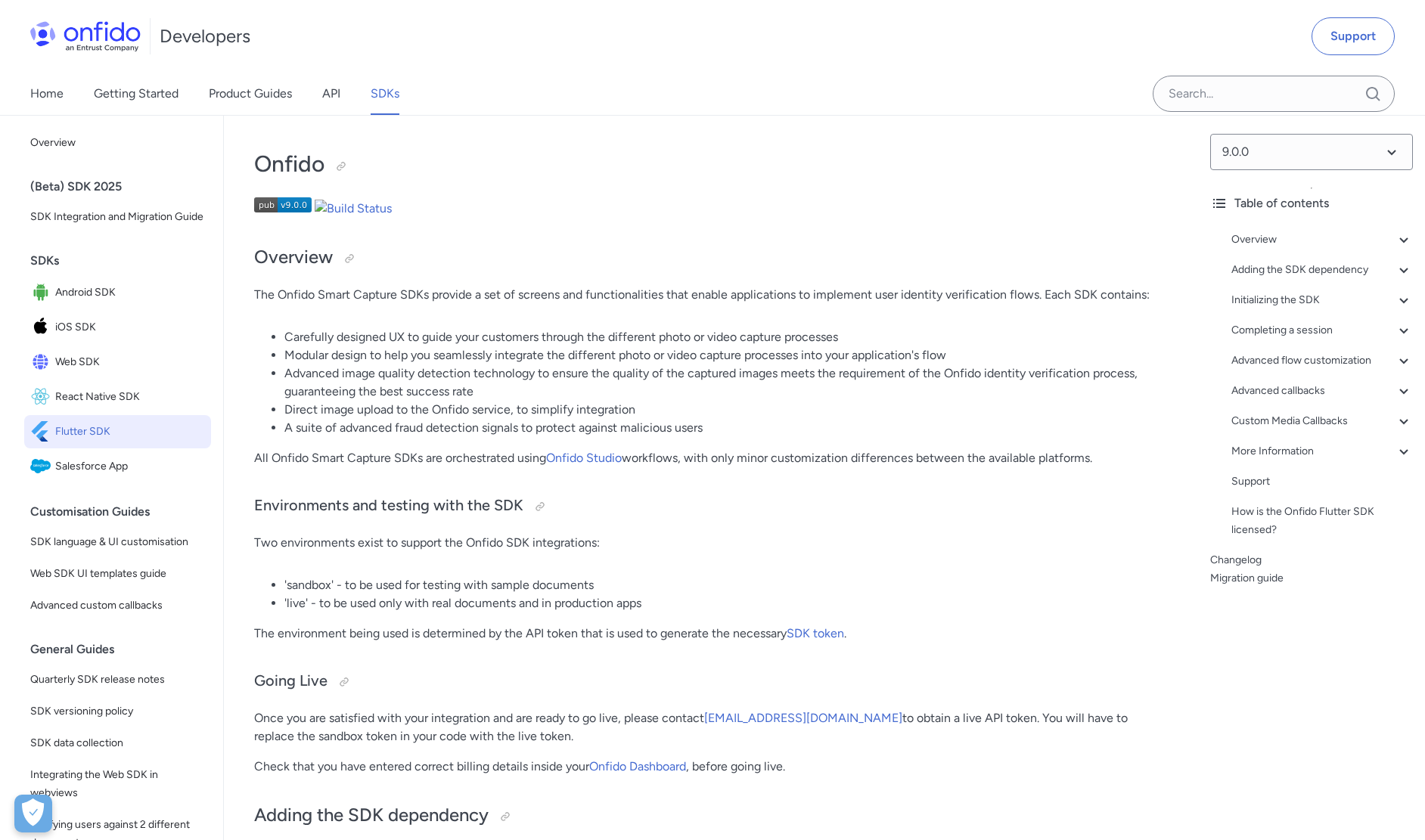
click at [373, 339] on li "Carefully designed UX to guide your customers through the different photo or vi…" at bounding box center [726, 338] width 883 height 18
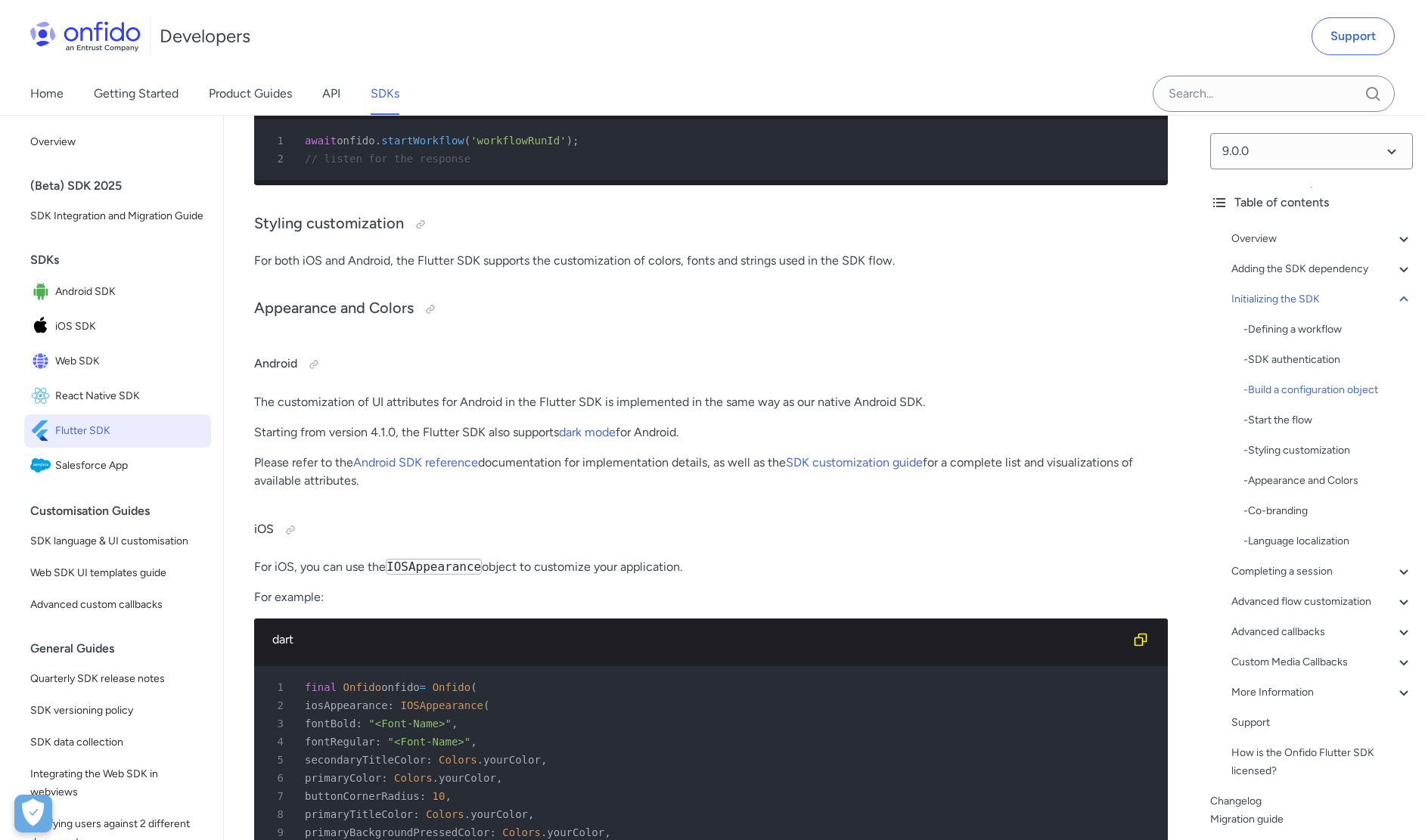
scroll to position [4053, 0]
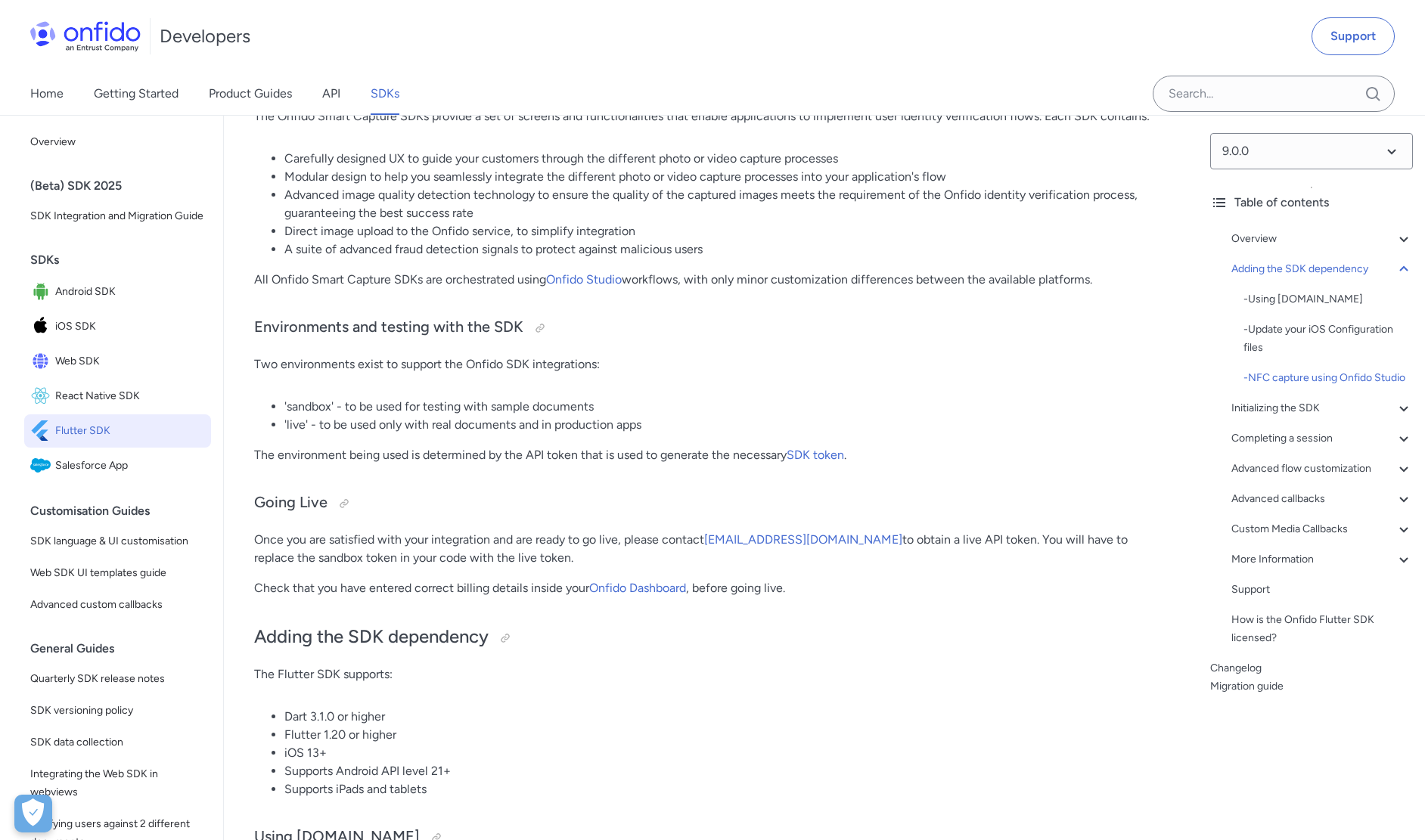
scroll to position [0, 0]
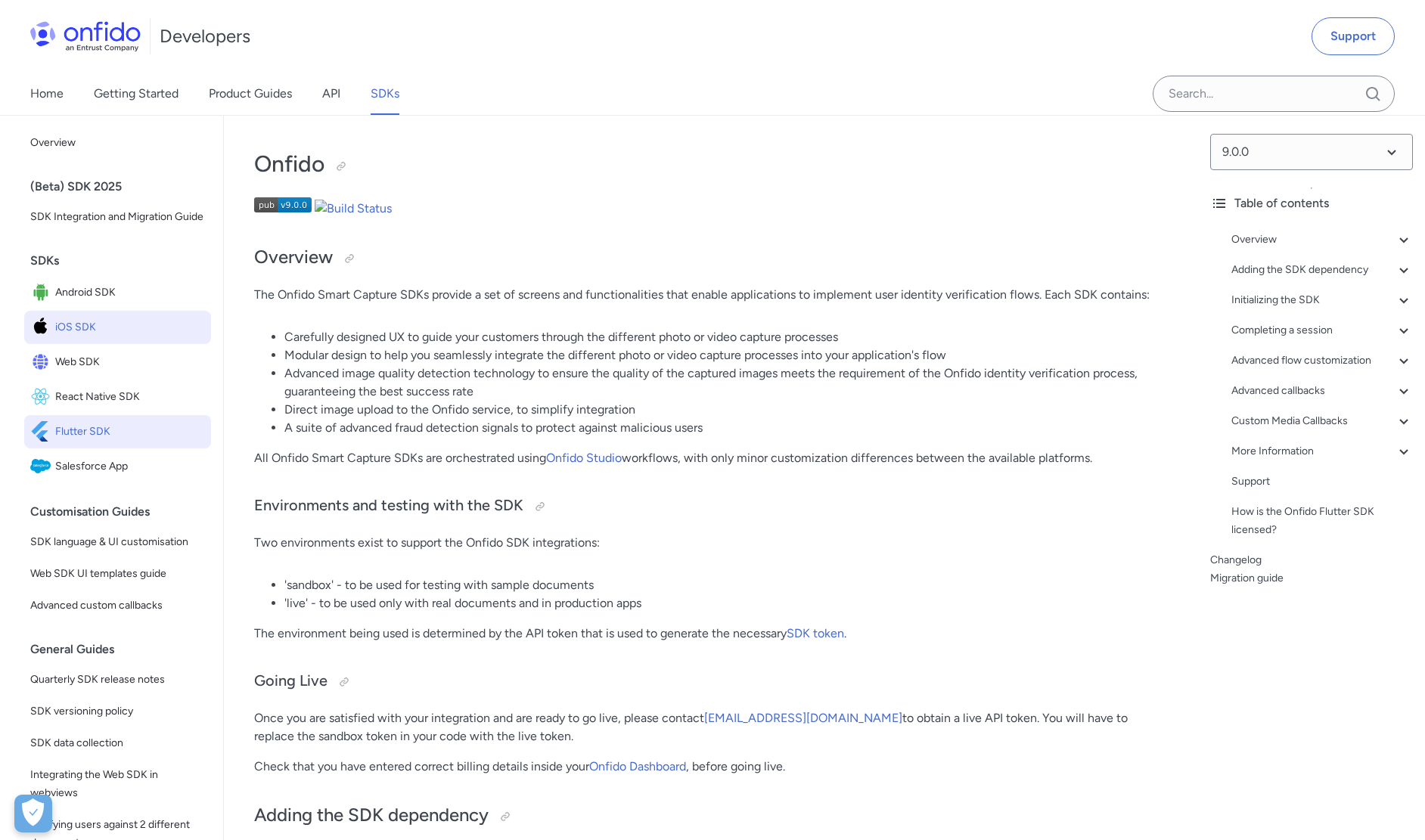
click at [151, 344] on link "iOS SDK" at bounding box center [117, 327] width 187 height 33
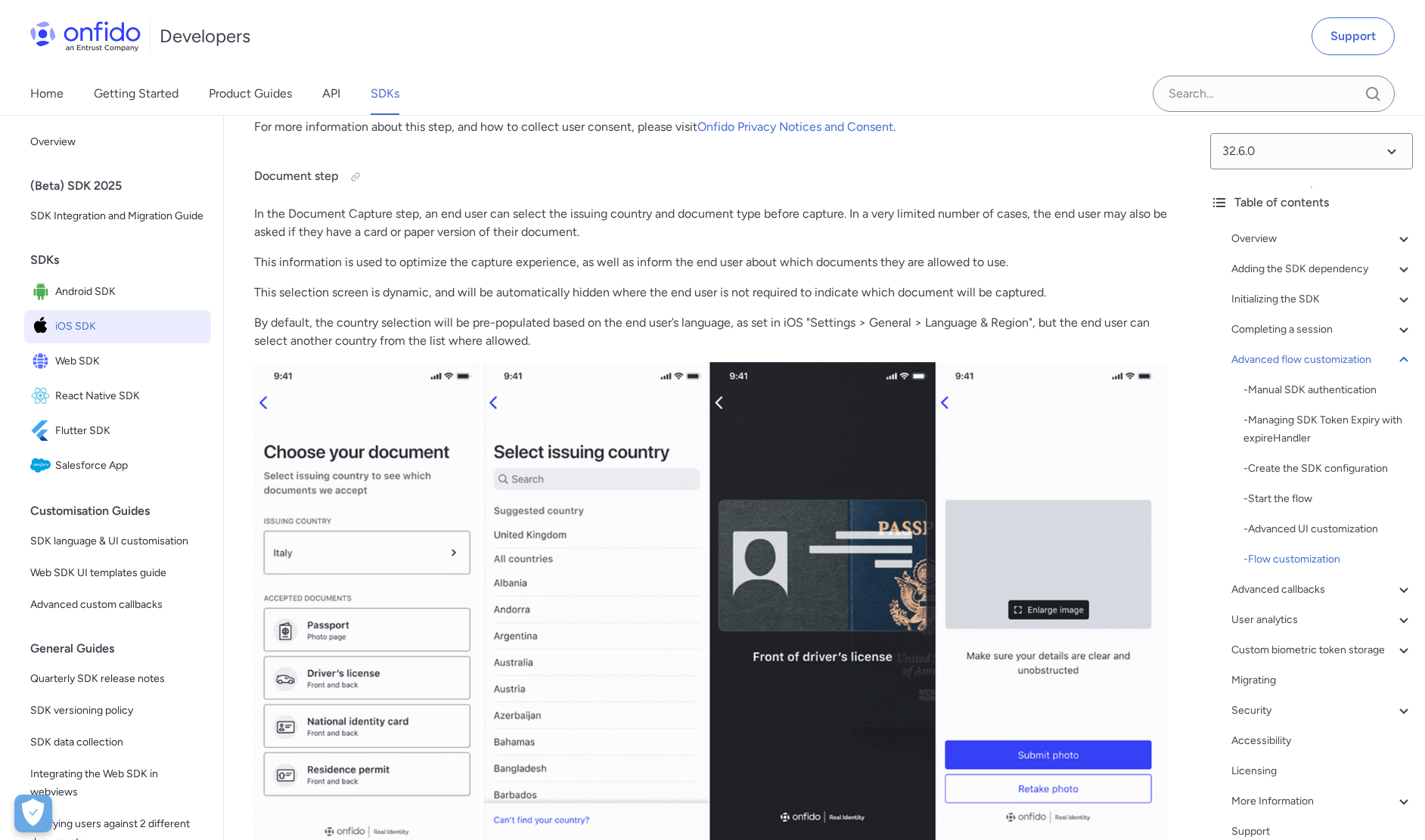
scroll to position [19819, 0]
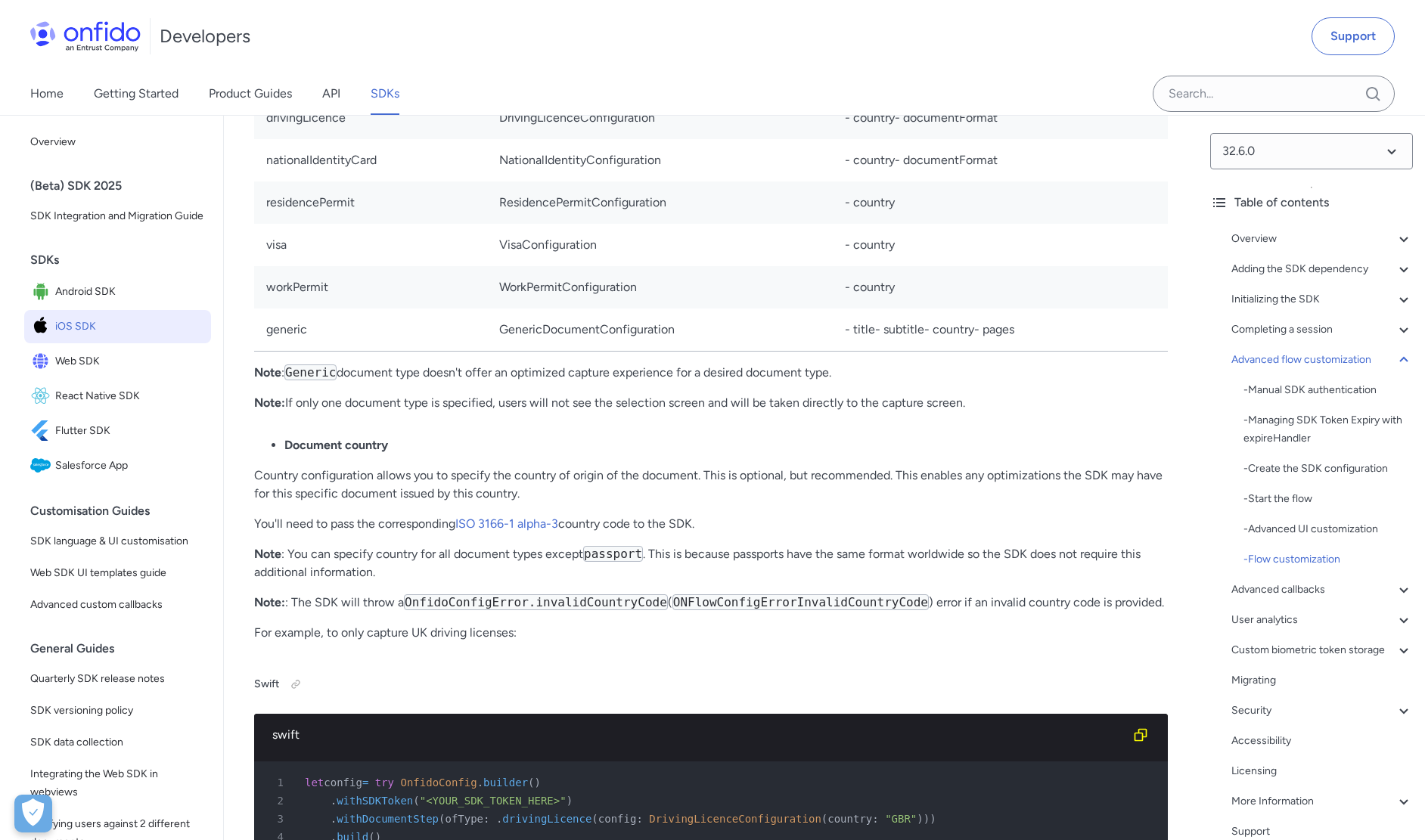
scroll to position [20127, 0]
click at [596, 97] on td "PassportConfiguration" at bounding box center [660, 75] width 346 height 43
click at [774, 139] on td "DrivingLicenceConfiguration" at bounding box center [660, 116] width 346 height 42
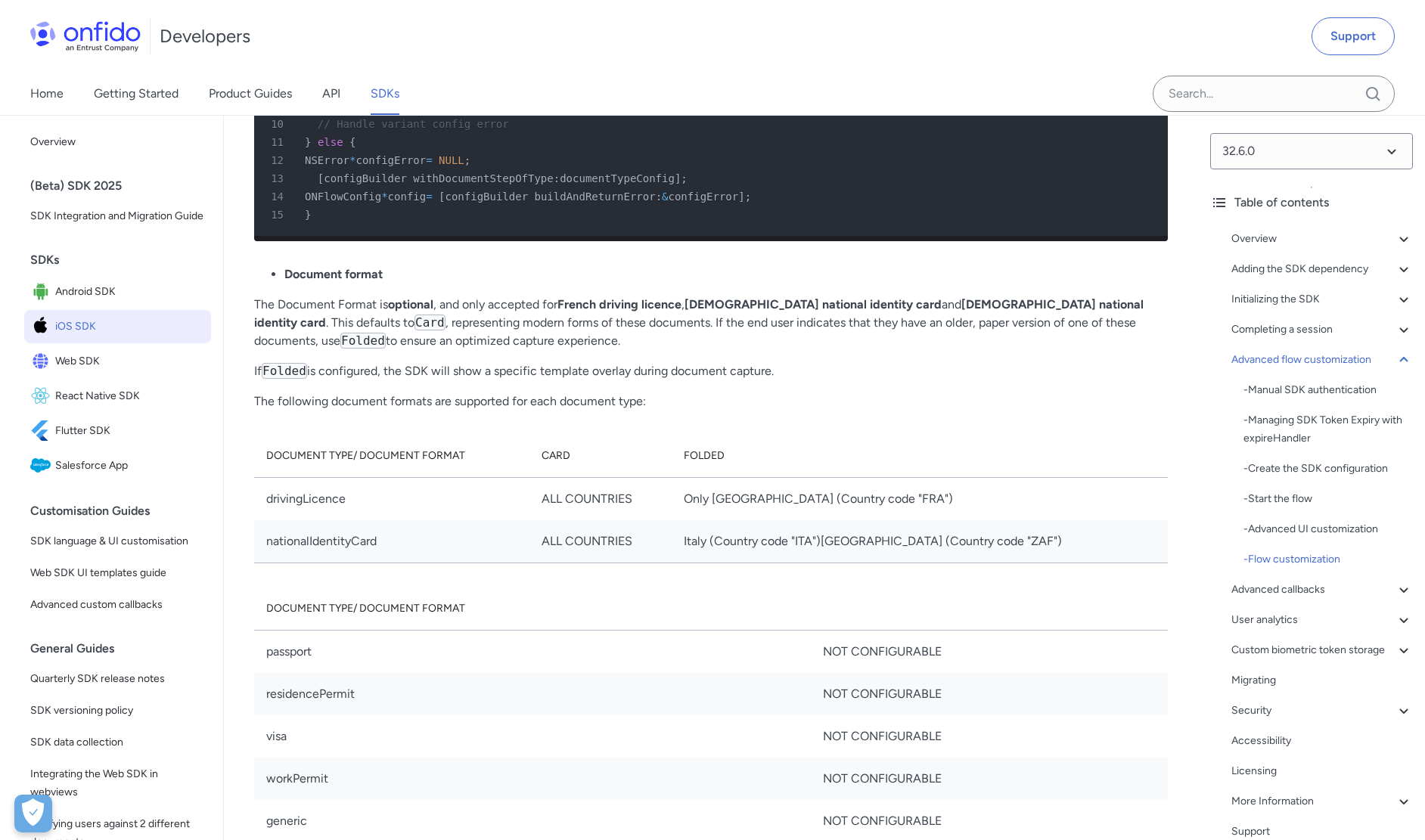
scroll to position [21173, 0]
click at [139, 527] on div "Customisation Guides" at bounding box center [124, 511] width 187 height 30
click at [302, 94] on div "8" at bounding box center [704, 84] width 887 height 18
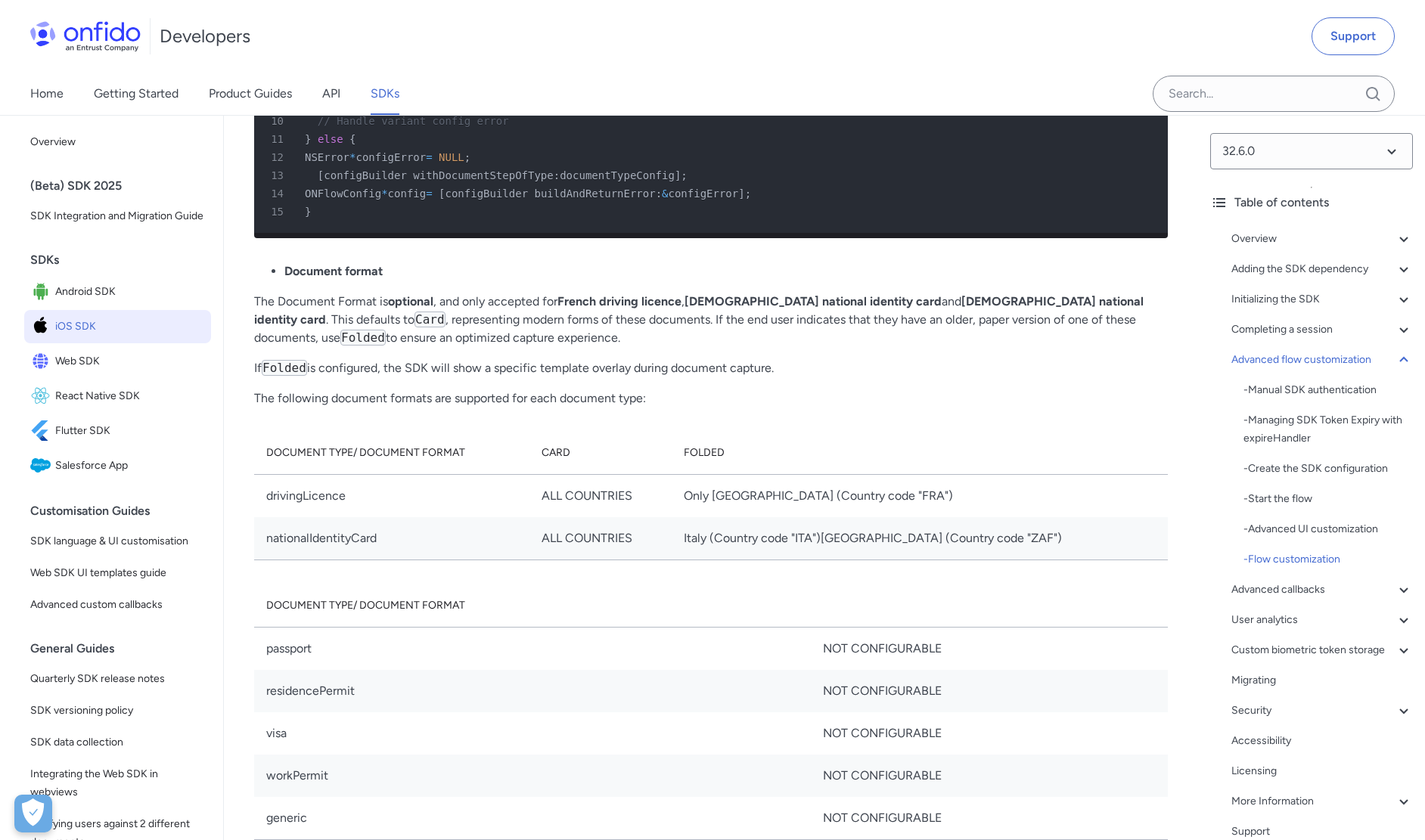
click at [303, 94] on div "8" at bounding box center [704, 84] width 887 height 18
click at [314, 94] on div "8" at bounding box center [704, 84] width 887 height 18
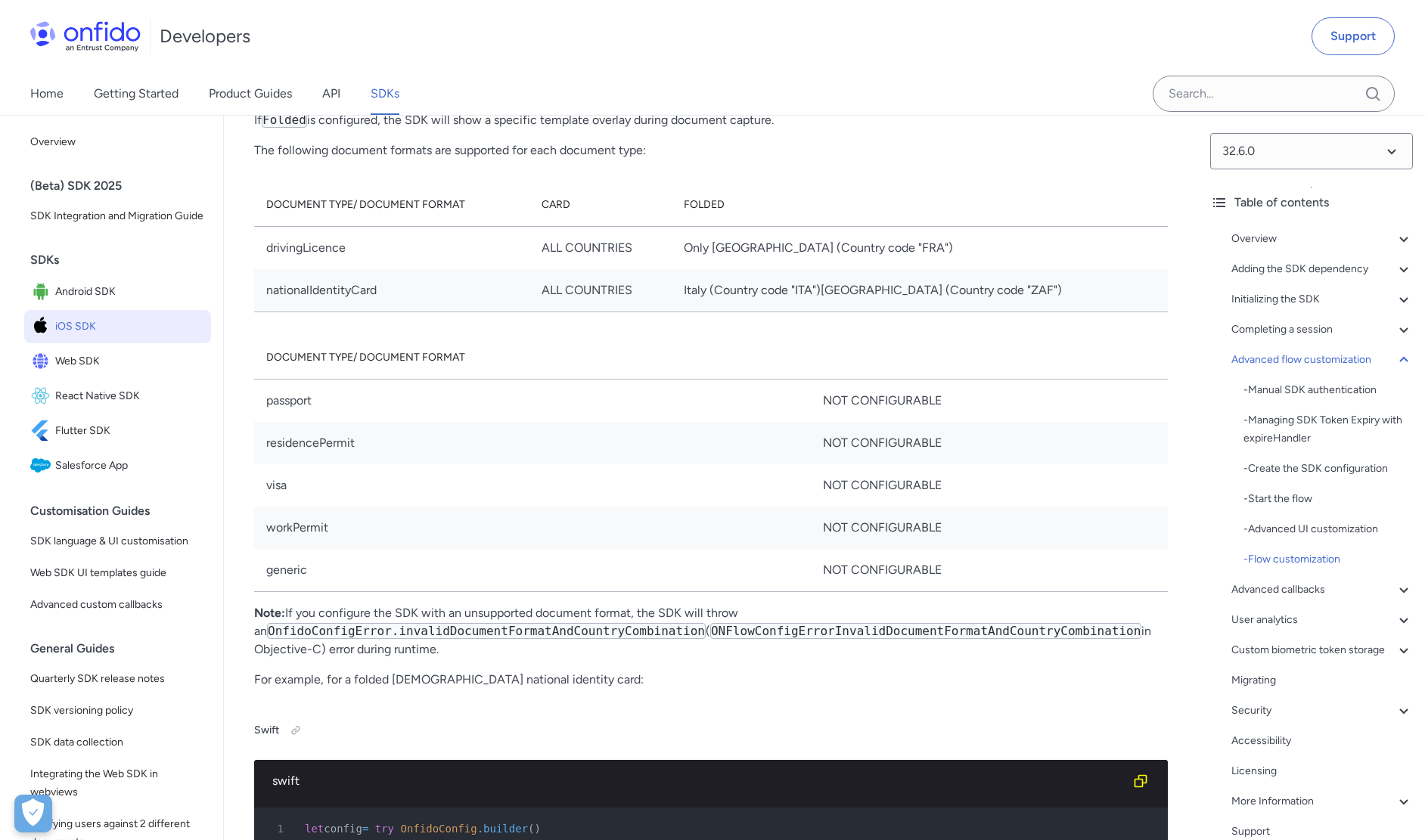
scroll to position [21561, 0]
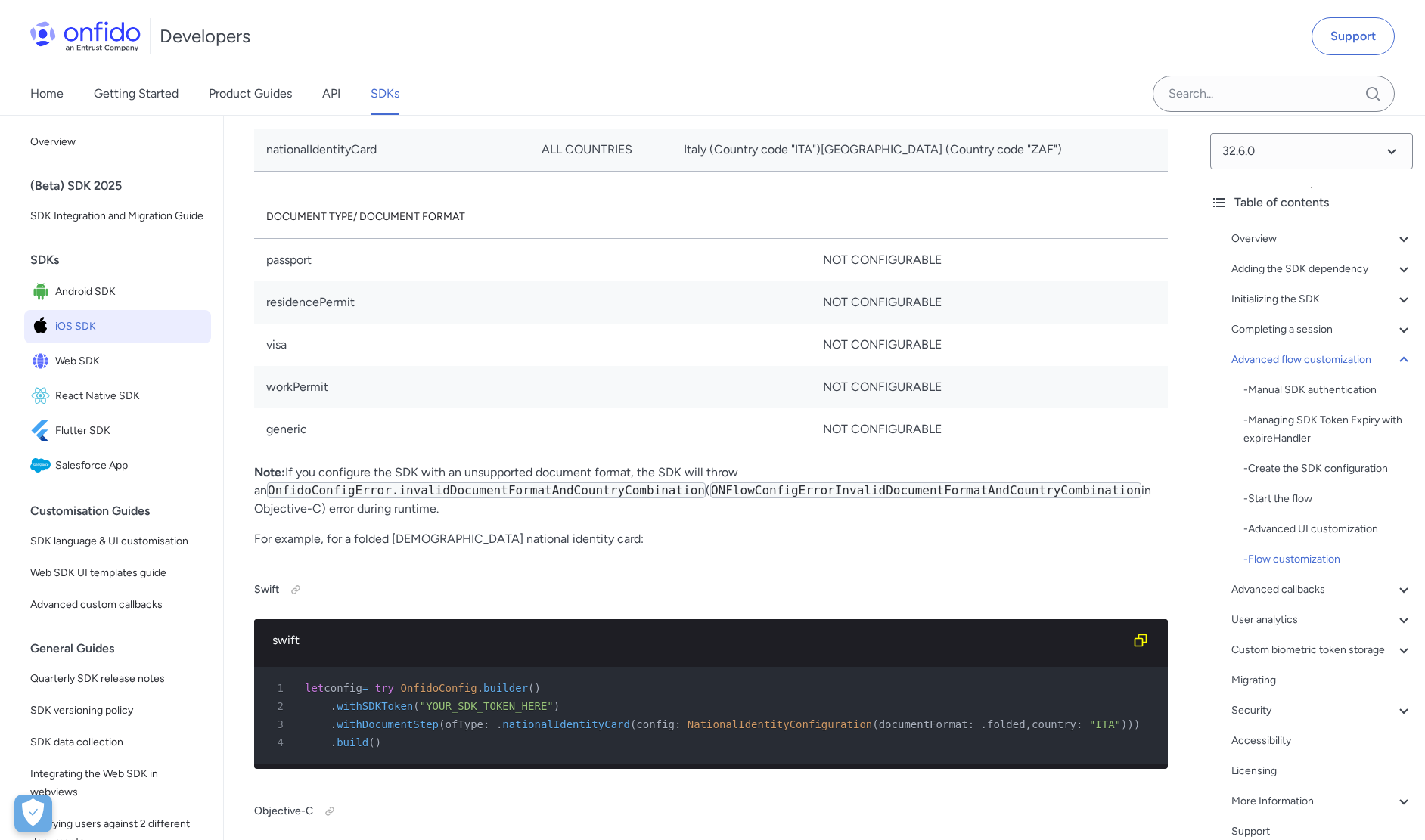
click at [581, 484] on div "Onfido Smart Capture iOS SDK Overview The Onfido Smart Capture SDKs provide a s…" at bounding box center [711, 63] width 914 height 42982
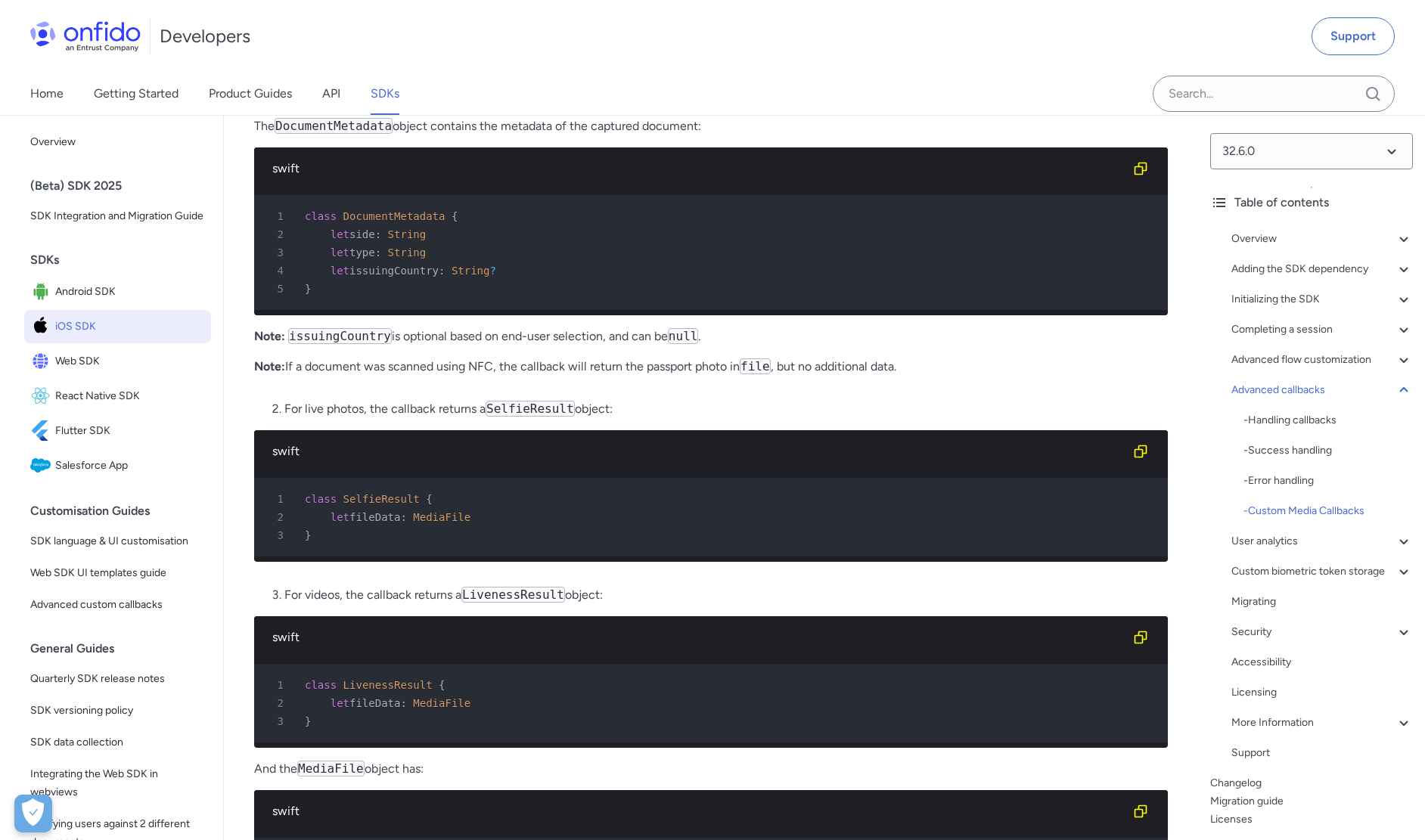
scroll to position [37485, 0]
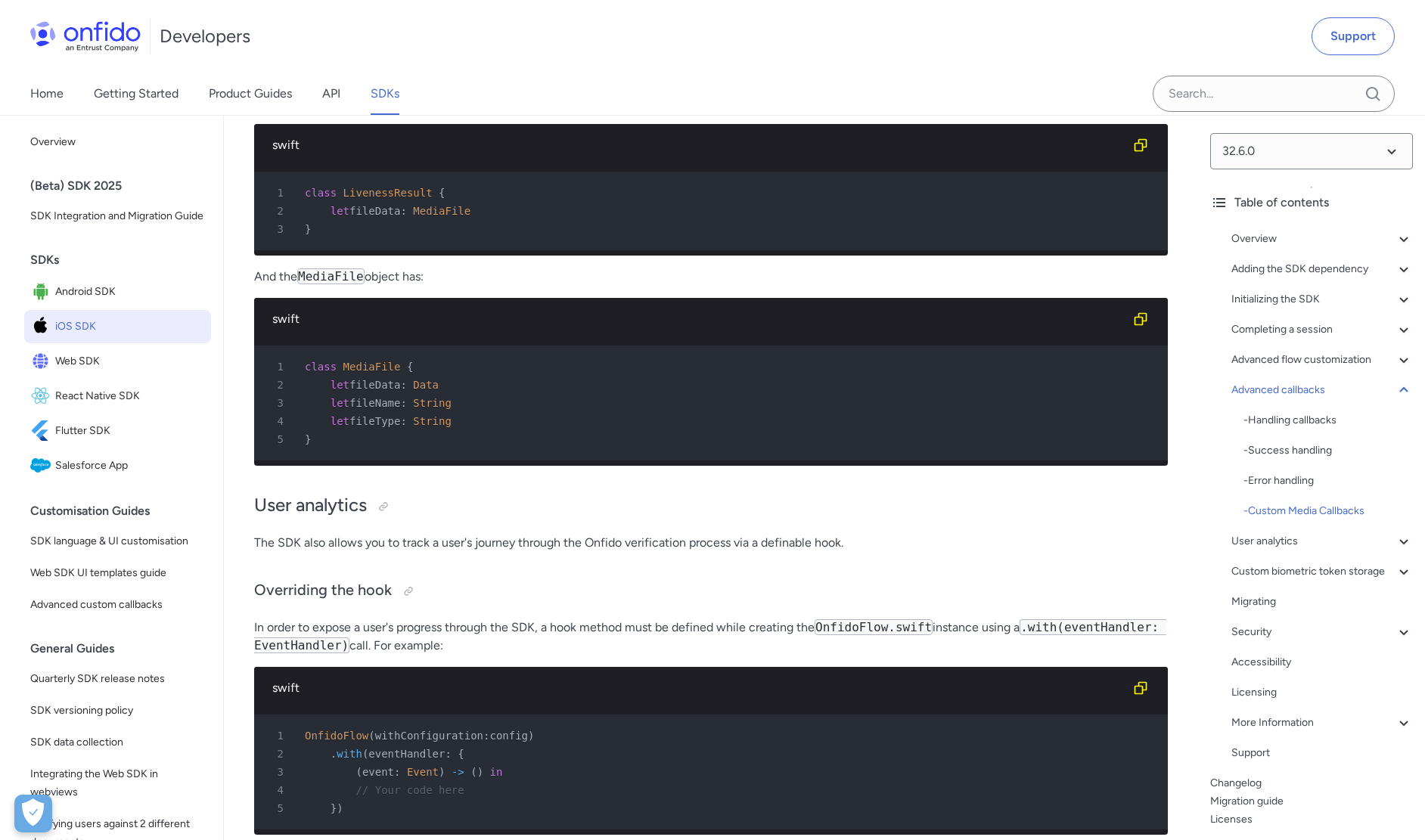
scroll to position [38111, 0]
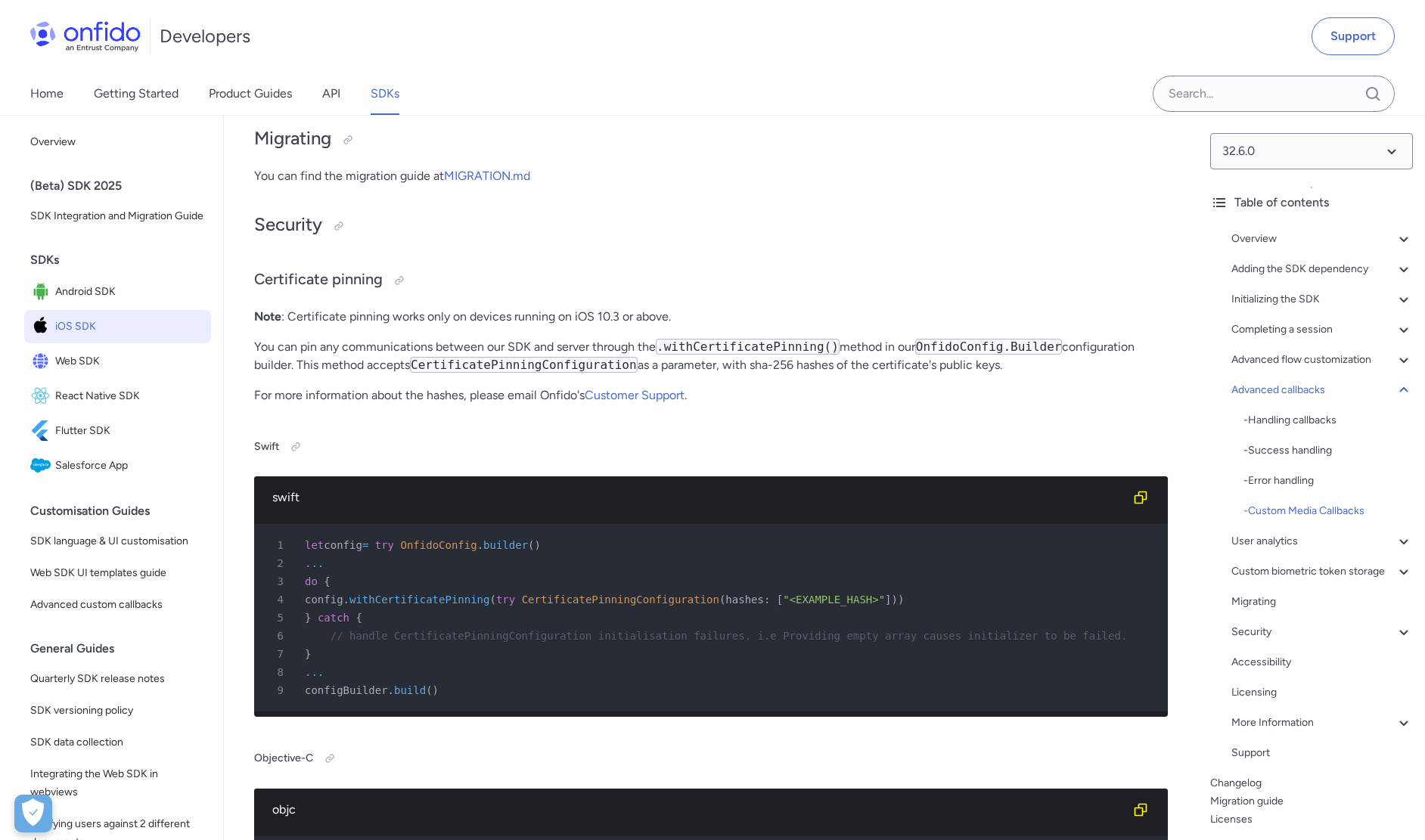
scroll to position [40547, 0]
